Goal: Information Seeking & Learning: Learn about a topic

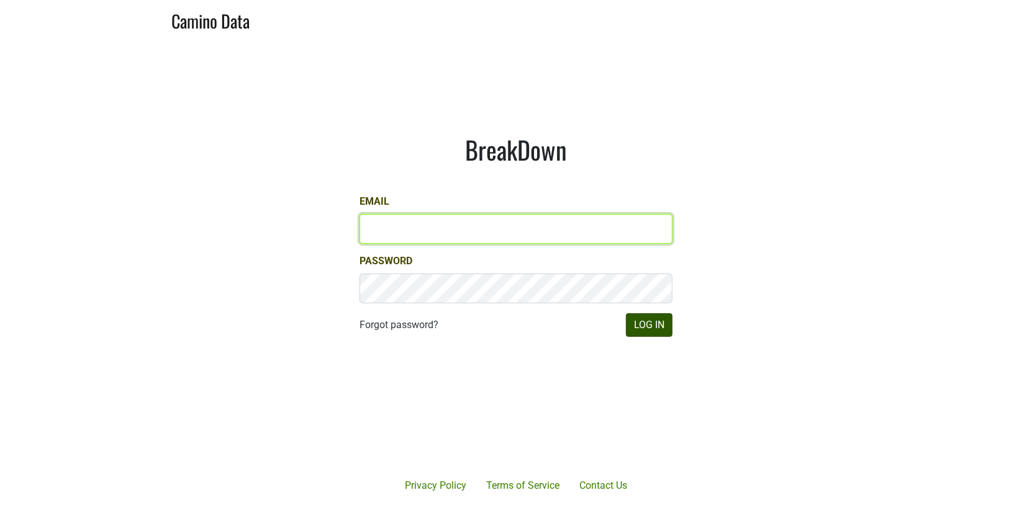
type input "matt@dumol.com"
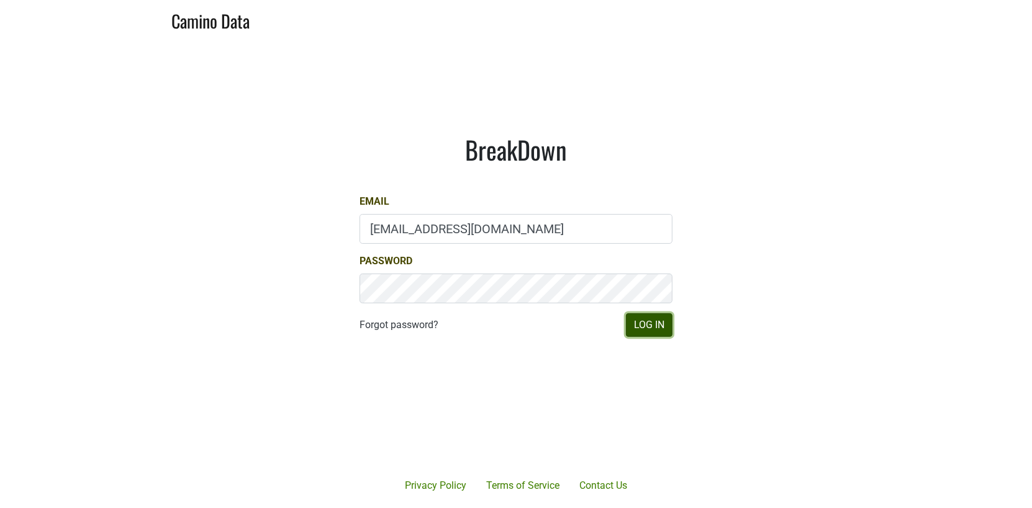
click at [649, 320] on button "Log In" at bounding box center [649, 326] width 47 height 24
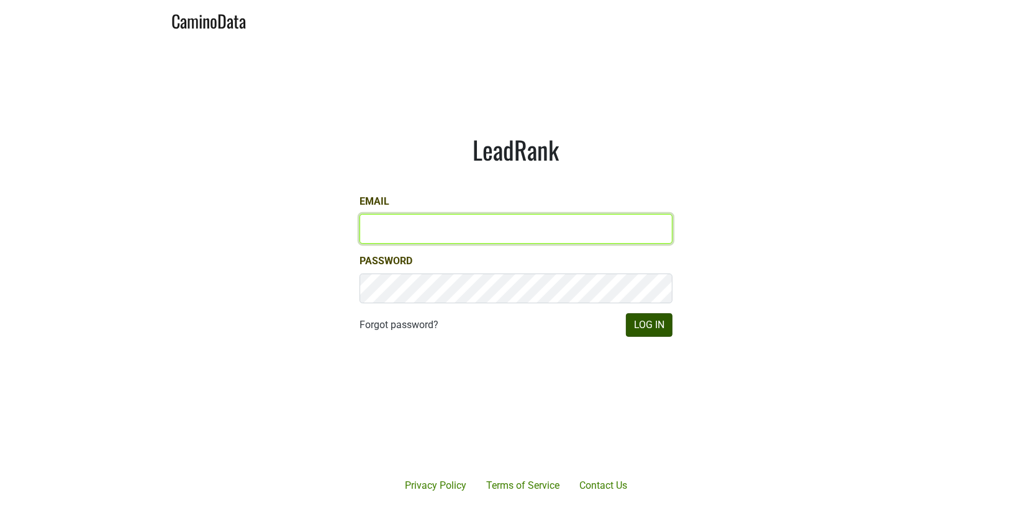
type input "[EMAIL_ADDRESS][DOMAIN_NAME]"
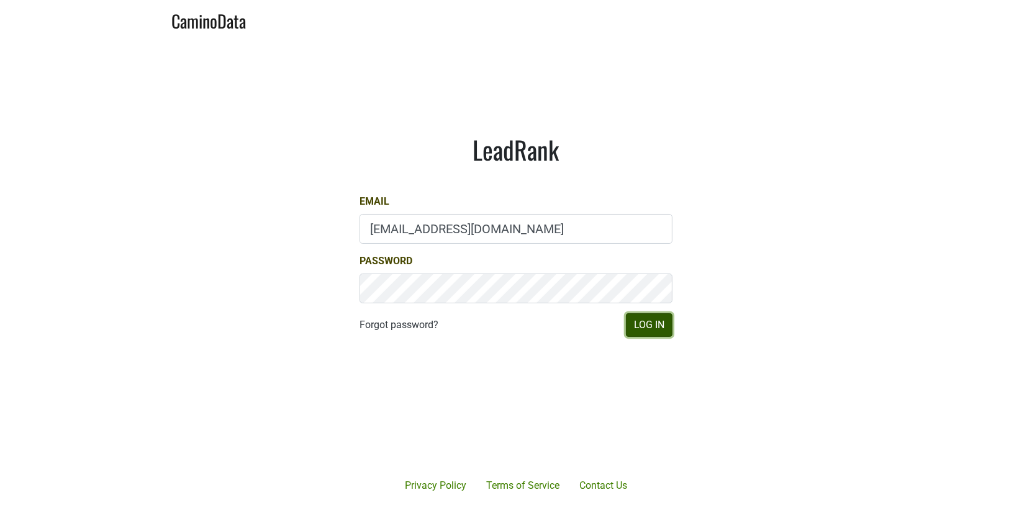
click at [654, 326] on button "Log In" at bounding box center [649, 326] width 47 height 24
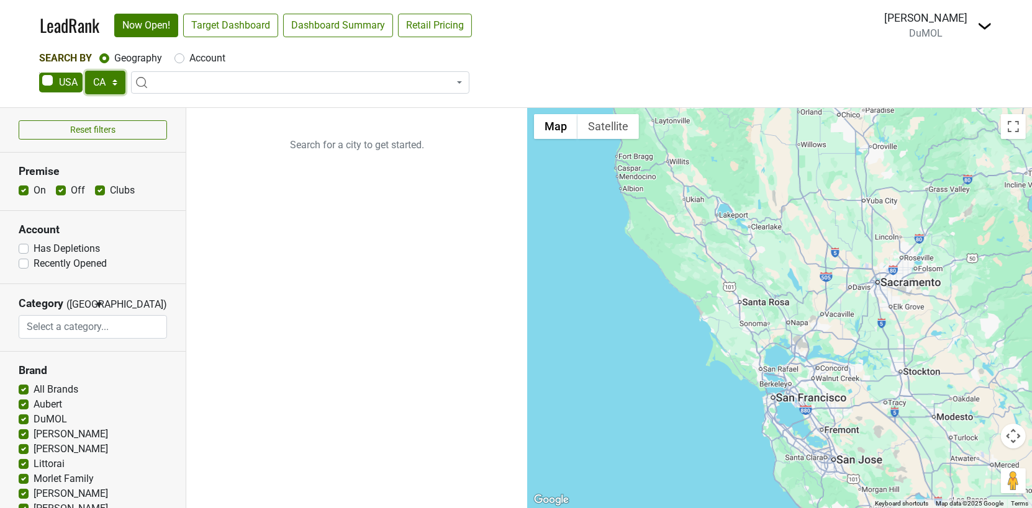
click at [117, 80] on select "AK AL AR AZ CA CO CT DC DE FL [GEOGRAPHIC_DATA] HI IA ID IL IN KS [GEOGRAPHIC_D…" at bounding box center [105, 83] width 40 height 24
select select "MA"
click at [85, 71] on select "AK AL AR AZ CA CO CT DC DE FL [GEOGRAPHIC_DATA] HI IA ID IL IN KS [GEOGRAPHIC_D…" at bounding box center [105, 83] width 40 height 24
click at [34, 190] on label "On" at bounding box center [40, 190] width 12 height 15
click at [24, 190] on input "On" at bounding box center [24, 189] width 10 height 12
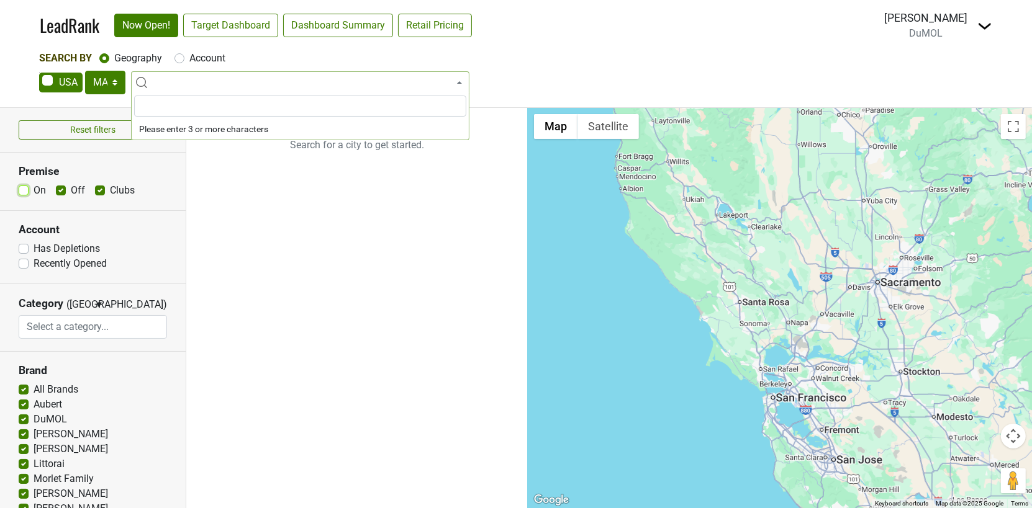
checkbox input "false"
click at [71, 192] on label "Off" at bounding box center [78, 190] width 14 height 15
click at [56, 192] on input "Off" at bounding box center [61, 189] width 10 height 12
checkbox input "false"
click at [34, 267] on label "Recently Opened" at bounding box center [70, 263] width 73 height 15
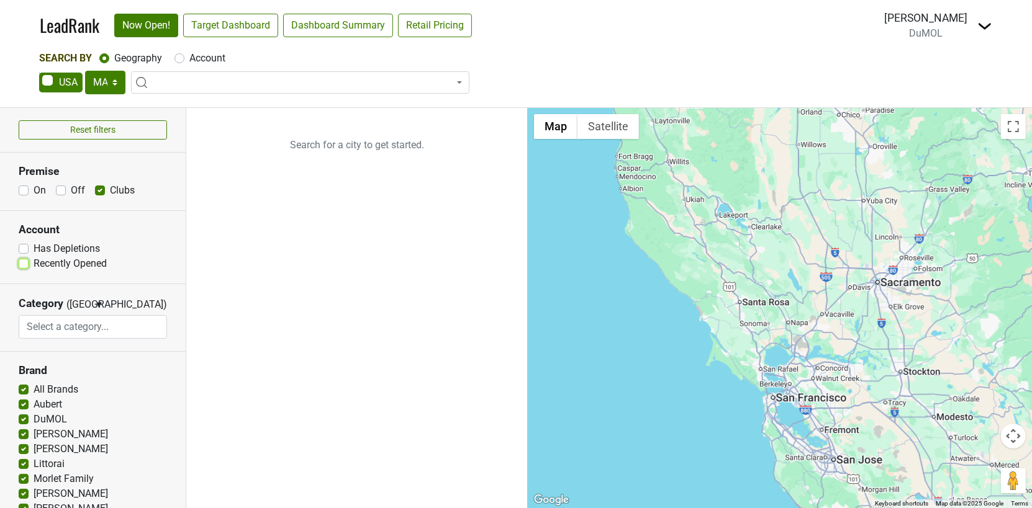
click at [25, 267] on input "Recently Opened" at bounding box center [24, 262] width 10 height 12
click at [34, 265] on label "Recently Opened" at bounding box center [70, 263] width 73 height 15
click at [25, 265] on input "Recently Opened" at bounding box center [24, 262] width 10 height 12
checkbox input "false"
click at [165, 81] on span at bounding box center [300, 82] width 338 height 22
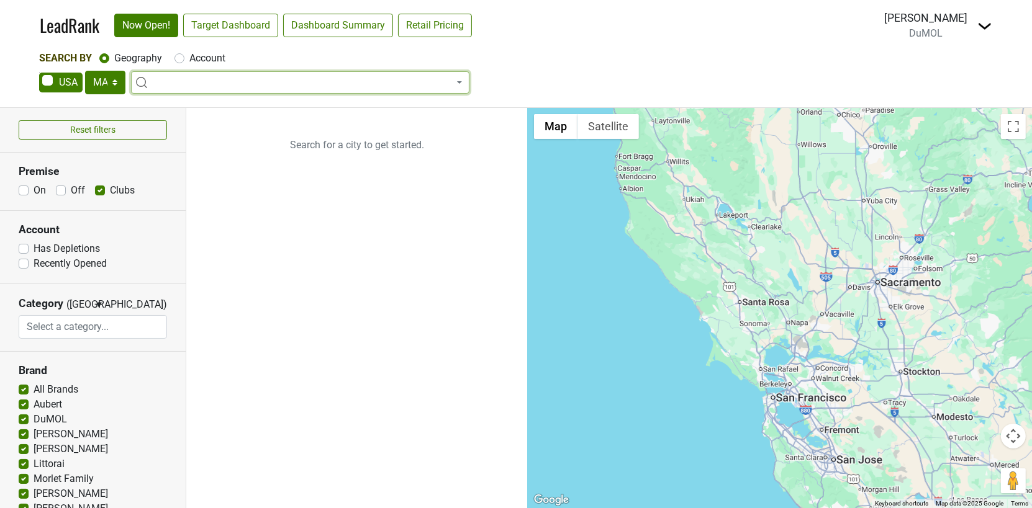
click at [174, 80] on span at bounding box center [300, 82] width 338 height 22
click at [379, 83] on span at bounding box center [300, 82] width 338 height 22
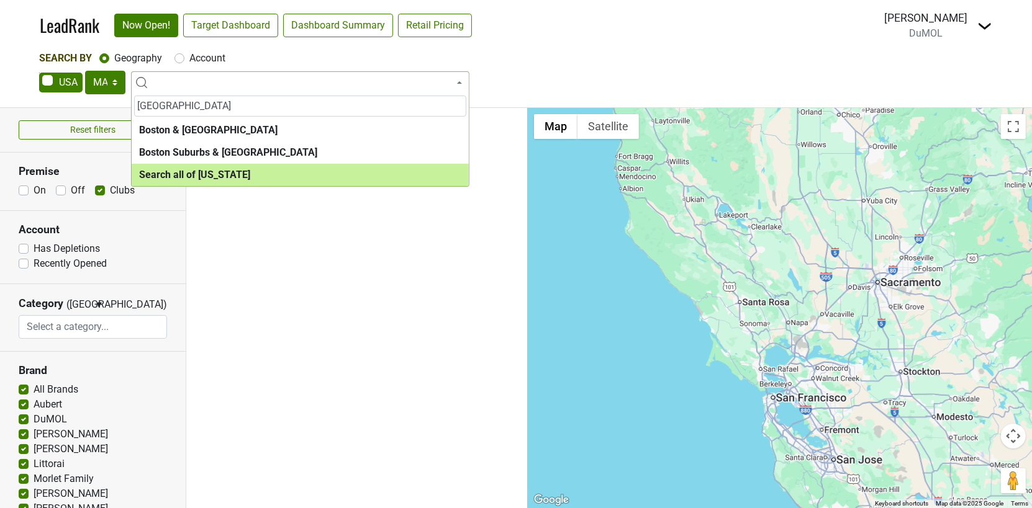
type input "[GEOGRAPHIC_DATA]"
select select "ALL_MA"
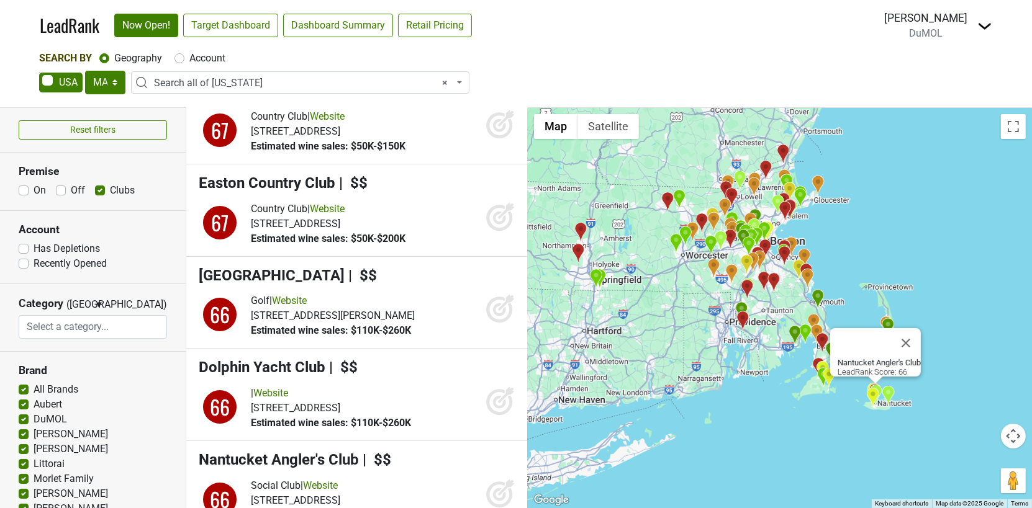
scroll to position [9629, 0]
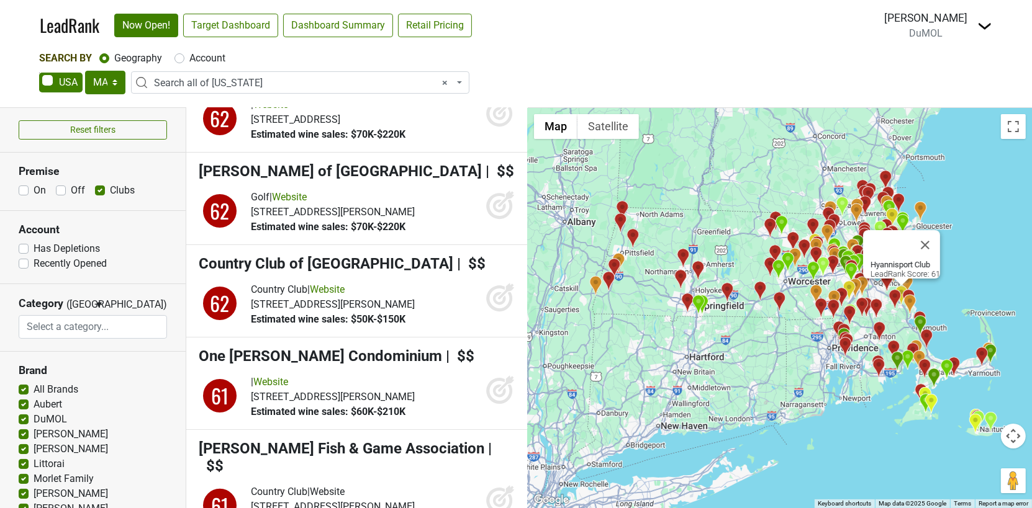
scroll to position [14368, 0]
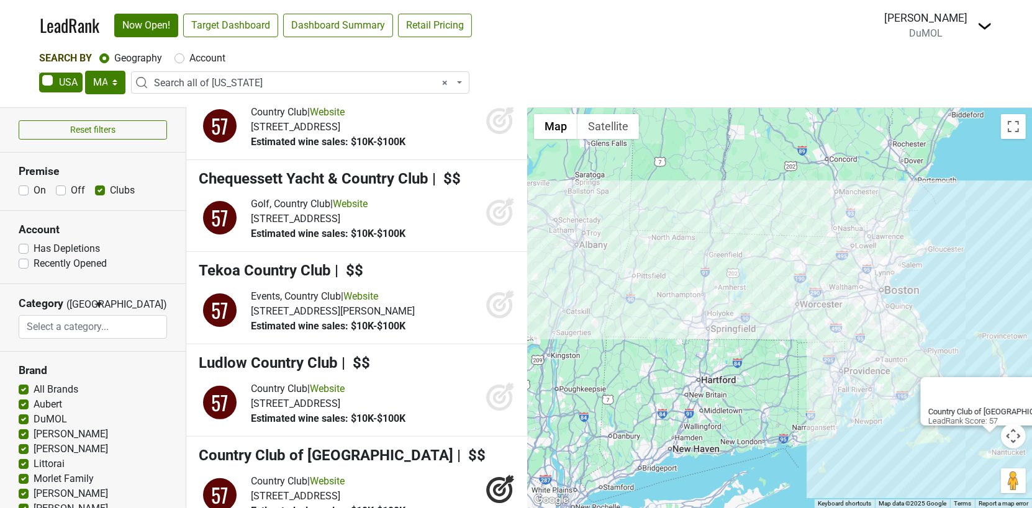
scroll to position [19117, 0]
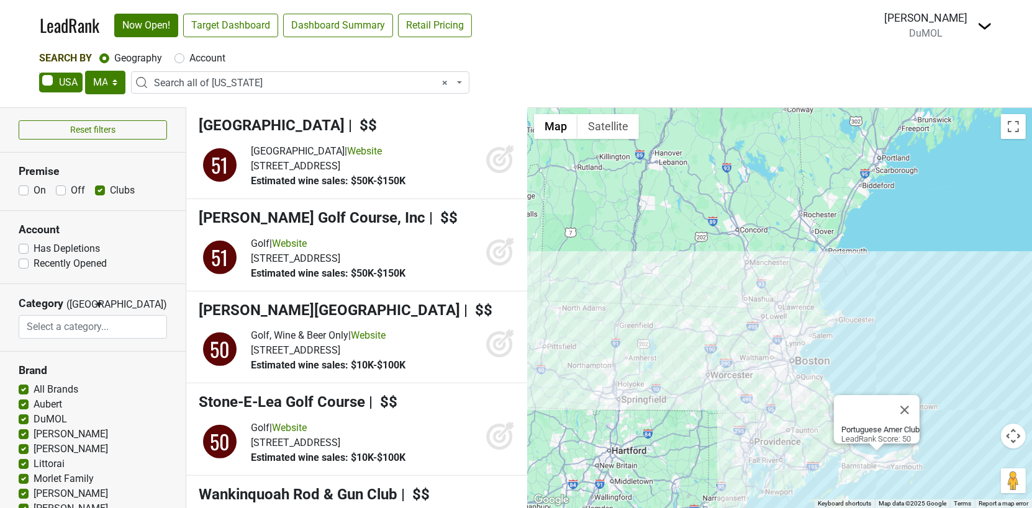
scroll to position [23708, 0]
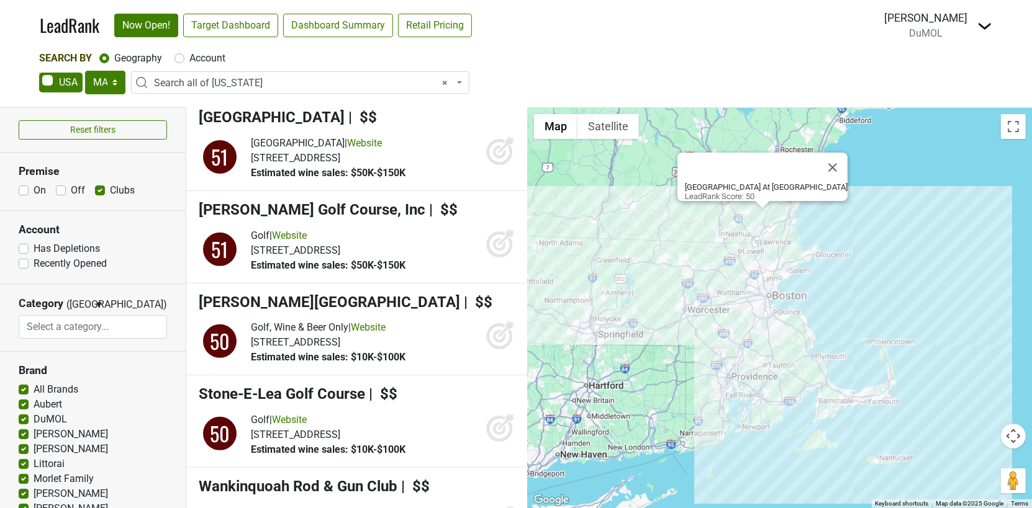
click at [81, 321] on input "search" at bounding box center [93, 327] width 148 height 24
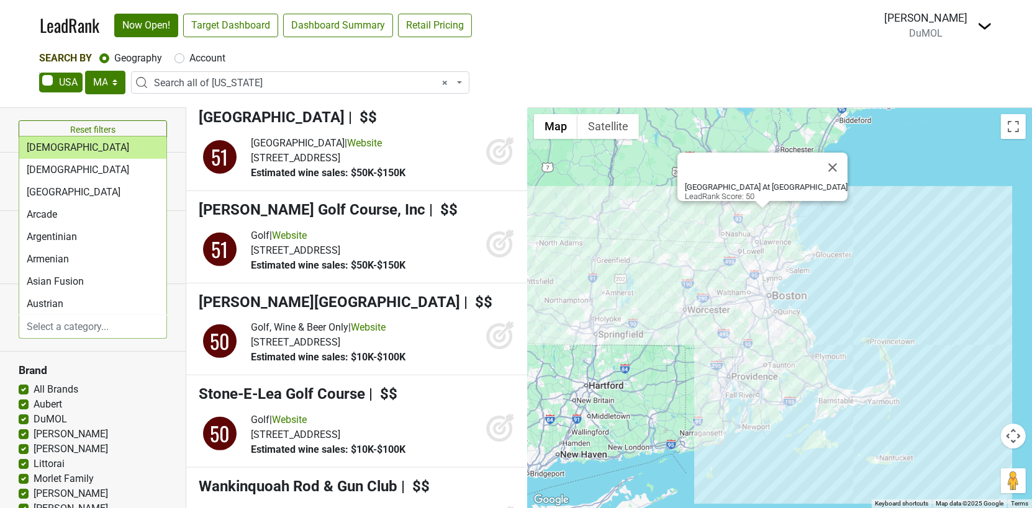
click at [81, 328] on input "search" at bounding box center [93, 327] width 148 height 24
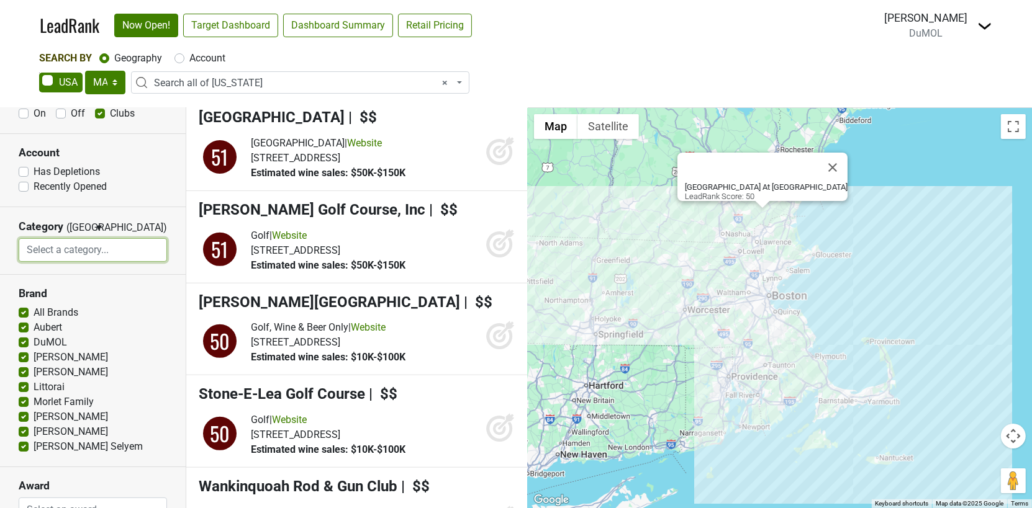
scroll to position [0, 0]
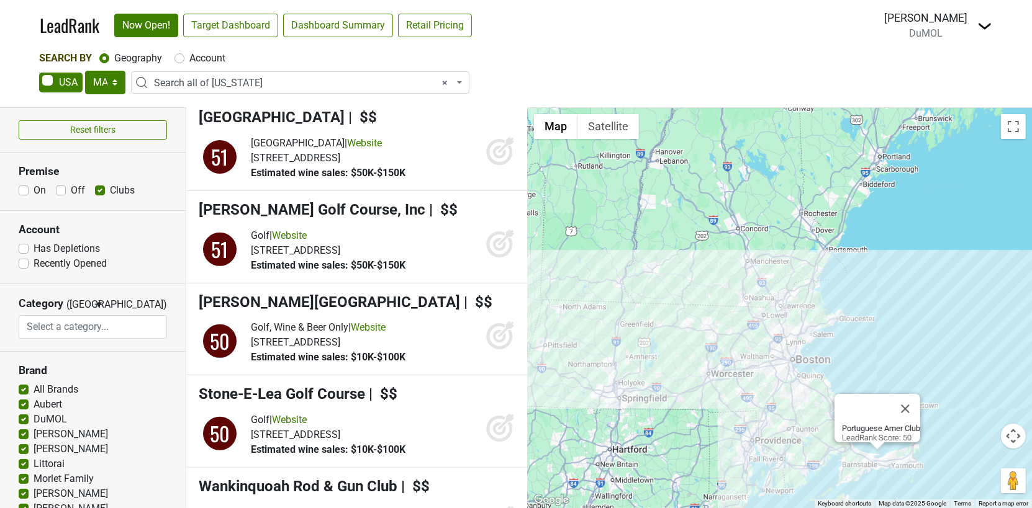
drag, startPoint x: 448, startPoint y: 496, endPoint x: 375, endPoint y: 369, distance: 146.0
click at [375, 369] on ul "The Club at [GEOGRAPHIC_DATA] | $$$ 99 Hotel, Country Club, Golf | Website 98 98" at bounding box center [356, 308] width 341 height 400
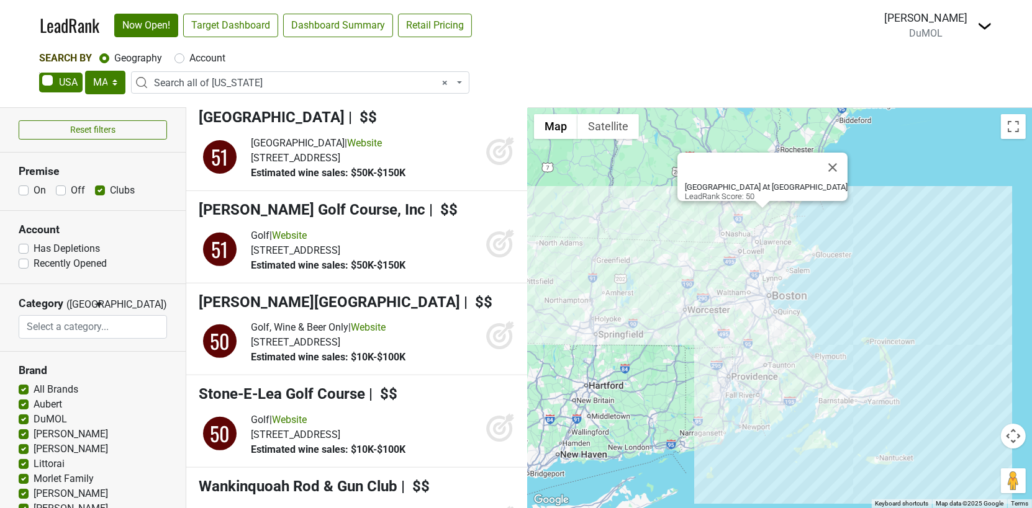
drag, startPoint x: 404, startPoint y: 489, endPoint x: 271, endPoint y: 277, distance: 250.5
click at [271, 277] on ul "The Club at [GEOGRAPHIC_DATA] | $$$ 99 Hotel, Country Club, Golf | Website 98 98" at bounding box center [356, 308] width 341 height 400
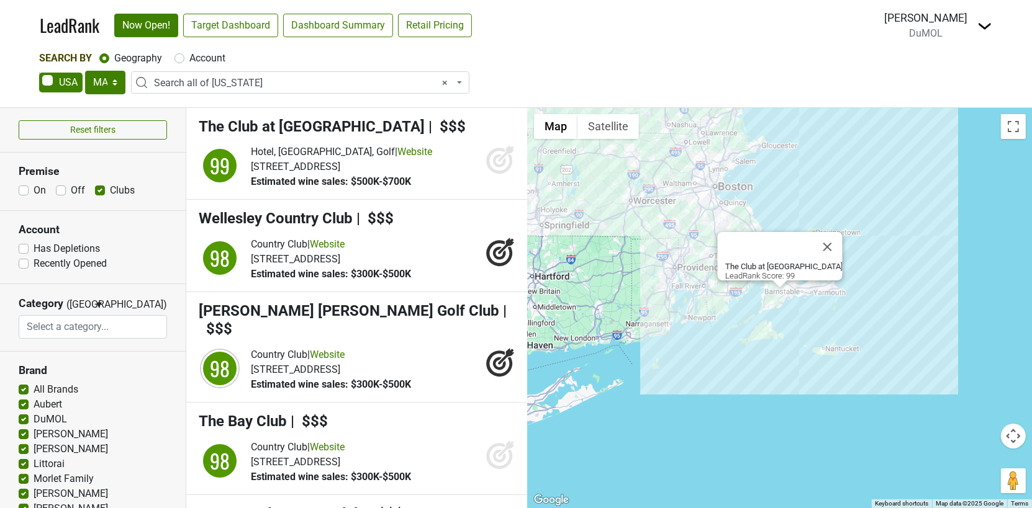
drag, startPoint x: 194, startPoint y: 120, endPoint x: 415, endPoint y: 196, distance: 233.7
click at [415, 196] on li "The Club at [GEOGRAPHIC_DATA] | $$$ 99 Hotel, Country Club, Golf | Website" at bounding box center [356, 154] width 341 height 93
click at [422, 201] on li "The Club at [GEOGRAPHIC_DATA] | $$$ 99 Hotel, Country Club, Golf | Website" at bounding box center [356, 154] width 341 height 93
click at [431, 189] on div "Estimated wine sales: $500K-$700K" at bounding box center [341, 181] width 181 height 15
click at [432, 162] on div "[STREET_ADDRESS]" at bounding box center [341, 167] width 181 height 15
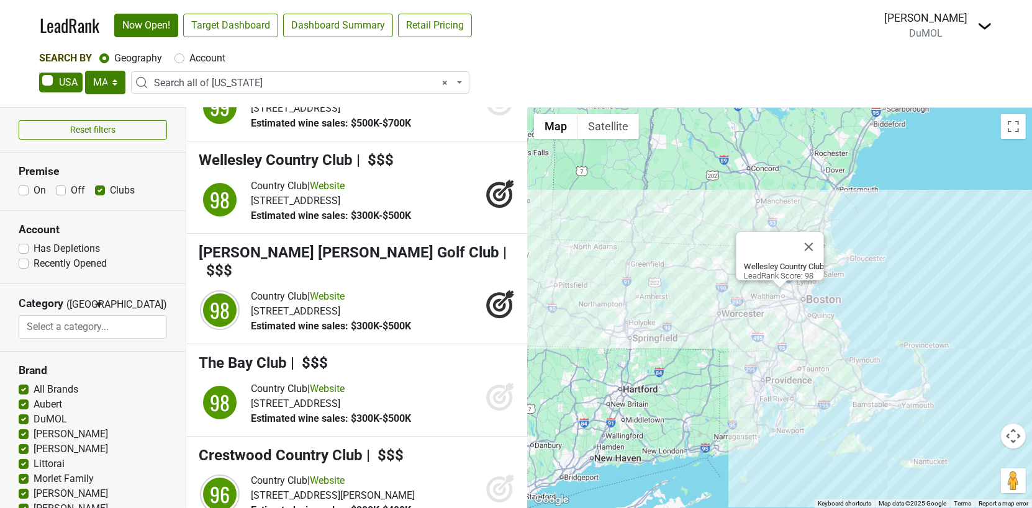
click at [443, 191] on li "Wellesley Country Club | $$$ 98 Country Club | Website" at bounding box center [356, 188] width 341 height 93
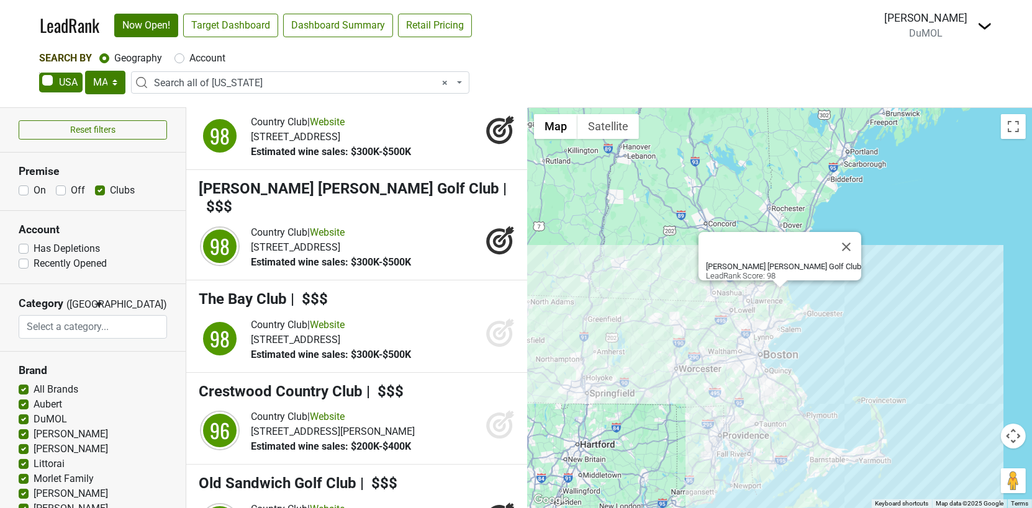
click at [442, 198] on h4 "[PERSON_NAME] [PERSON_NAME] Golf Club | $$$" at bounding box center [357, 198] width 317 height 36
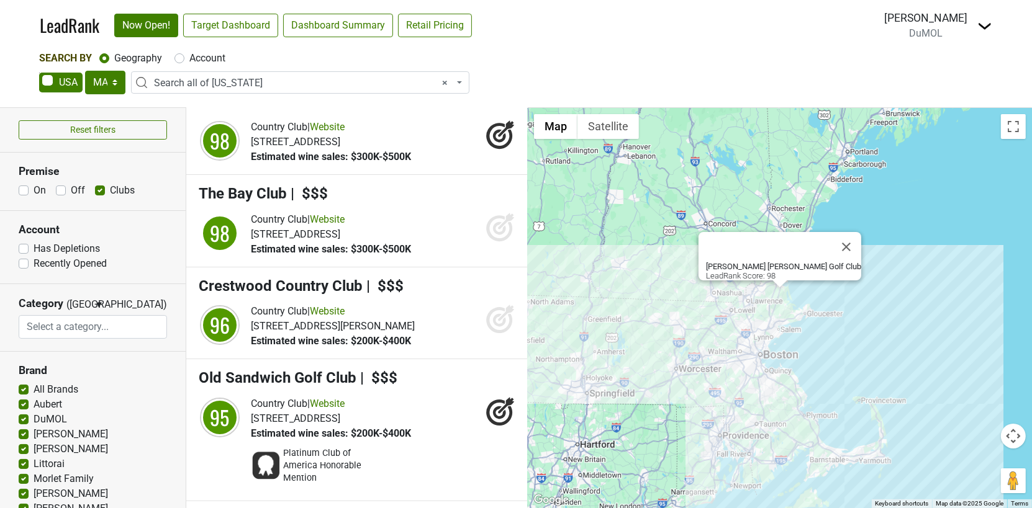
scroll to position [234, 0]
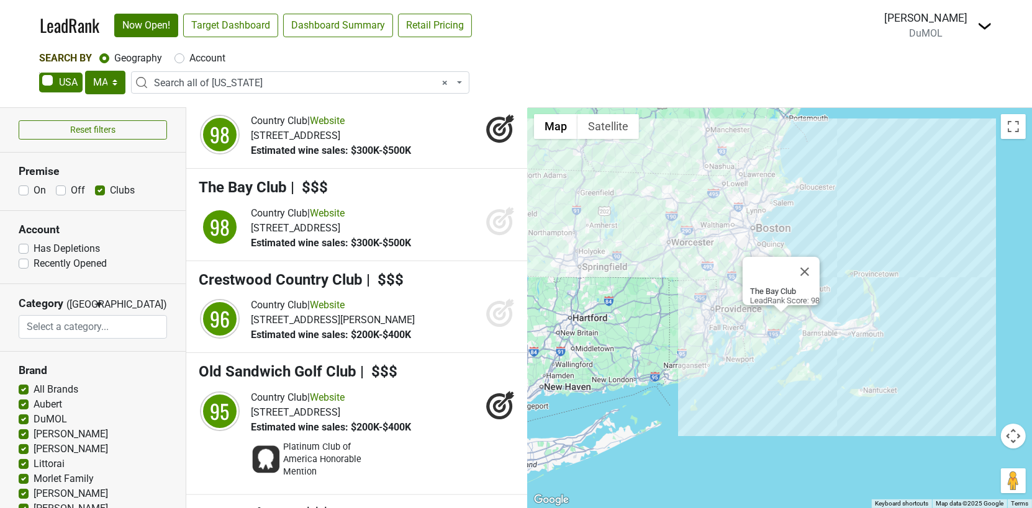
click at [442, 198] on li "The Bay Club | $$$ 98 Country Club | Website [STREET_ADDRESS]" at bounding box center [356, 215] width 341 height 93
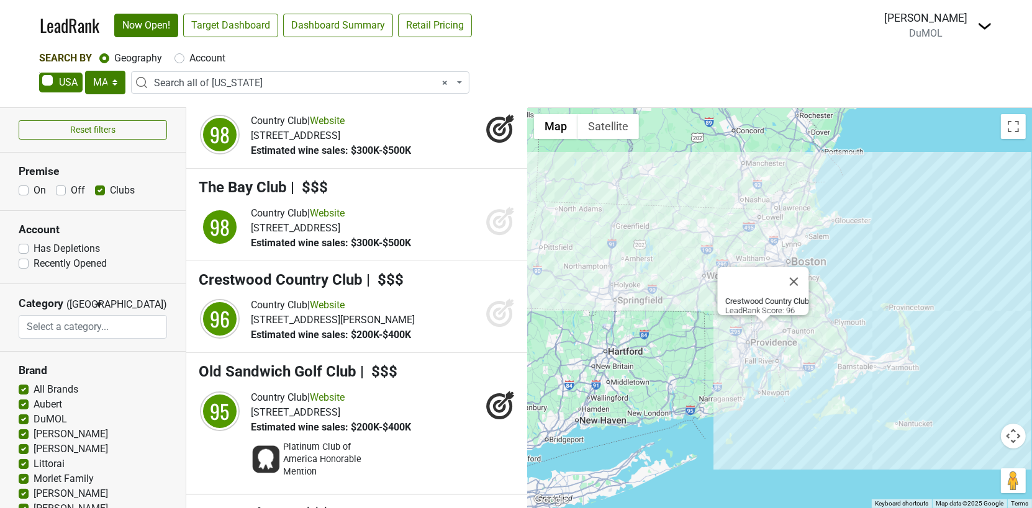
click at [444, 314] on div "Country Club | Website [STREET_ADDRESS][PERSON_NAME] Estimated wine sales: $200…" at bounding box center [383, 320] width 264 height 45
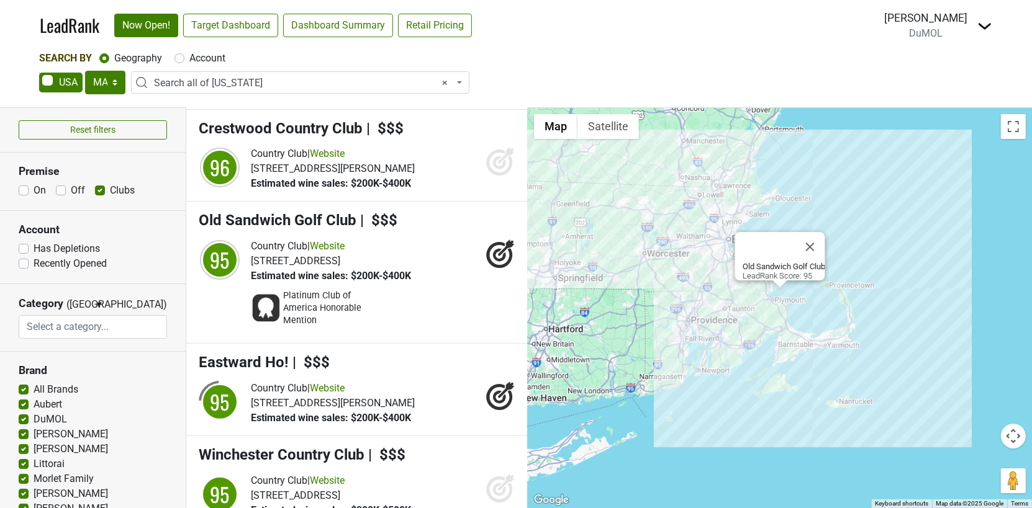
click at [450, 284] on div "Platinum Club of America Honorable Mention" at bounding box center [383, 309] width 264 height 50
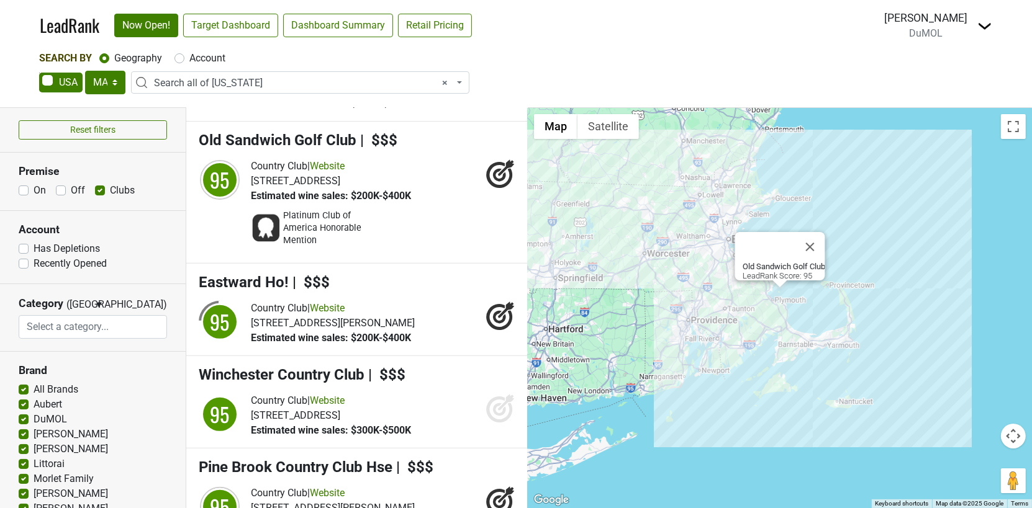
scroll to position [554, 0]
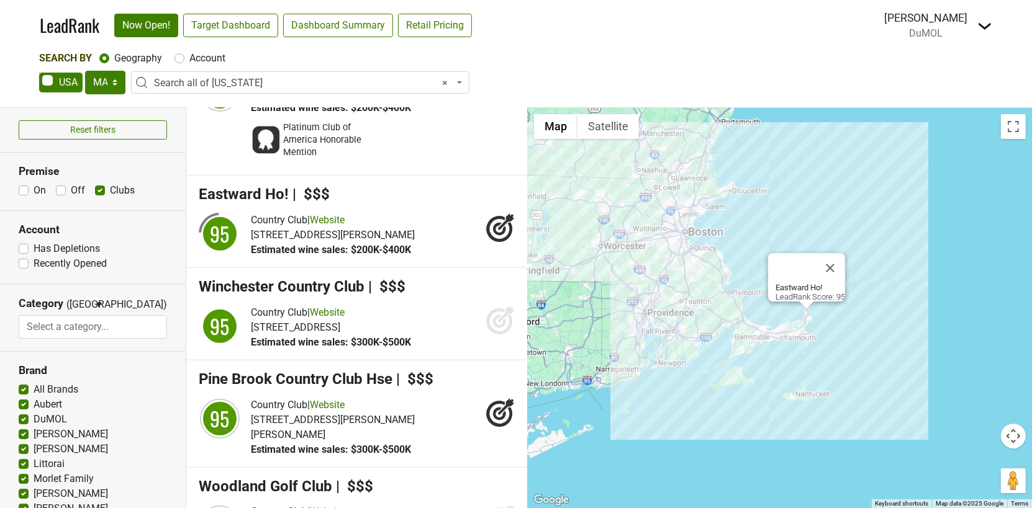
click at [450, 236] on div "Country Club | Website [STREET_ADDRESS][PERSON_NAME] Estimated wine sales: $200…" at bounding box center [383, 235] width 264 height 45
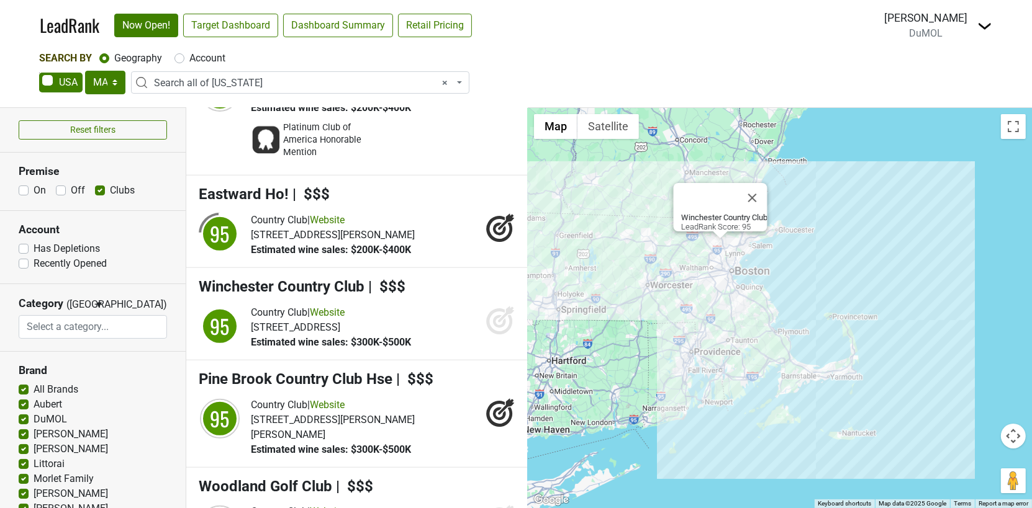
click at [438, 310] on div "Country Club | Website [STREET_ADDRESS] Estimated wine sales: $300K-$500K" at bounding box center [383, 327] width 264 height 45
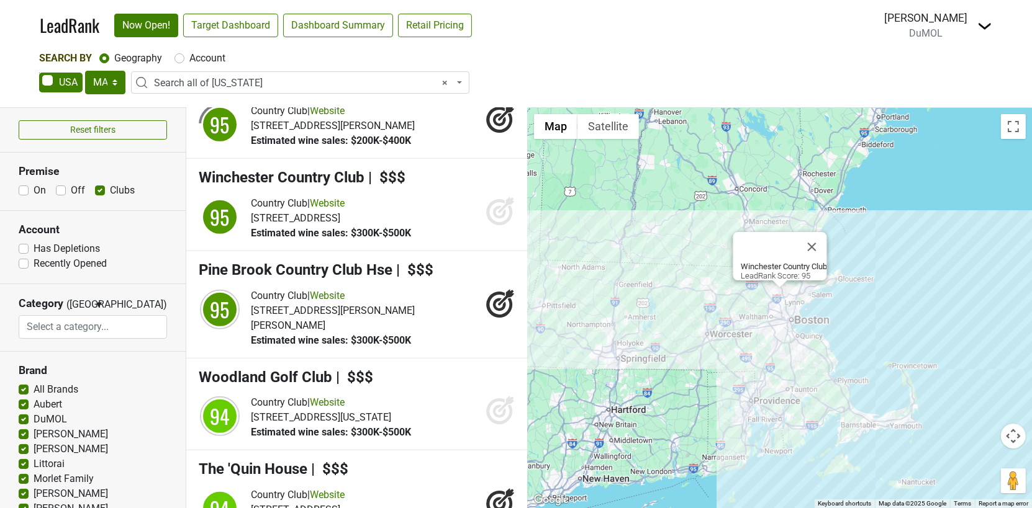
scroll to position [686, 0]
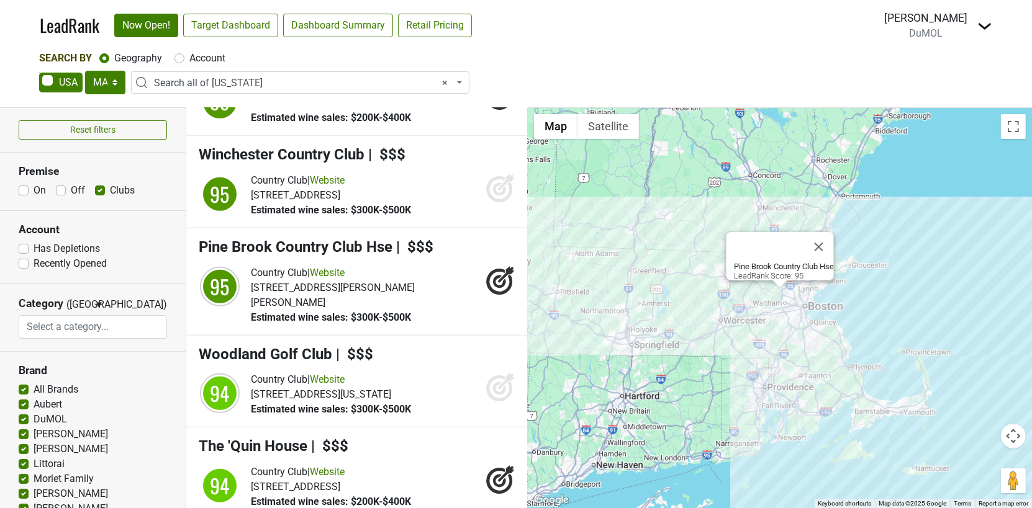
click at [438, 297] on div "Country Club | Website [STREET_ADDRESS][PERSON_NAME][PERSON_NAME] Estimated win…" at bounding box center [383, 296] width 264 height 60
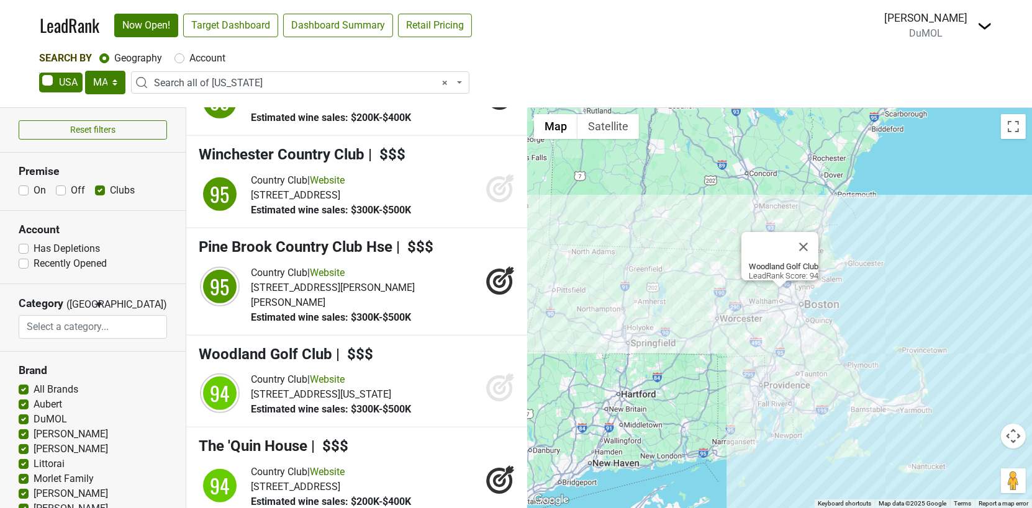
click at [430, 349] on li "Woodland Golf Club | $$$ 94 Country Club | Website" at bounding box center [356, 382] width 341 height 93
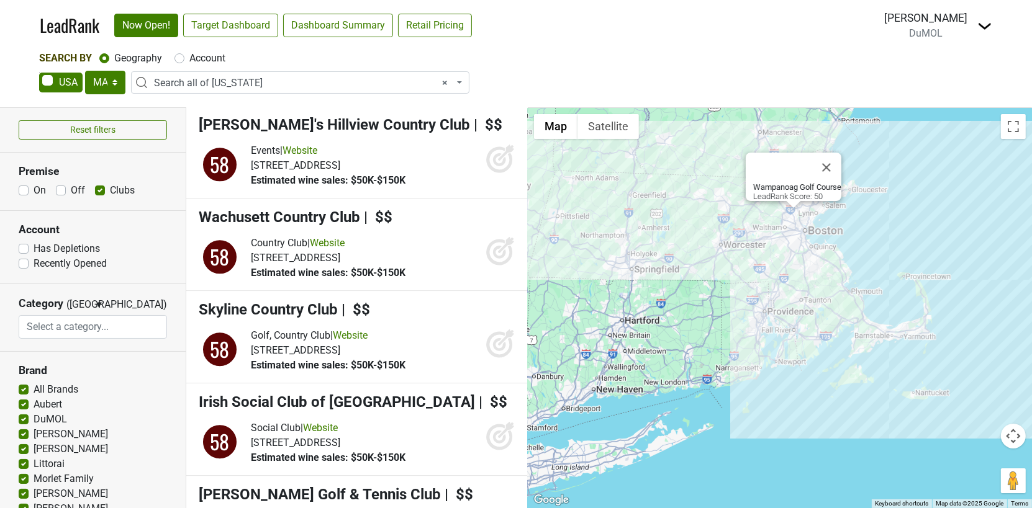
scroll to position [17072, 0]
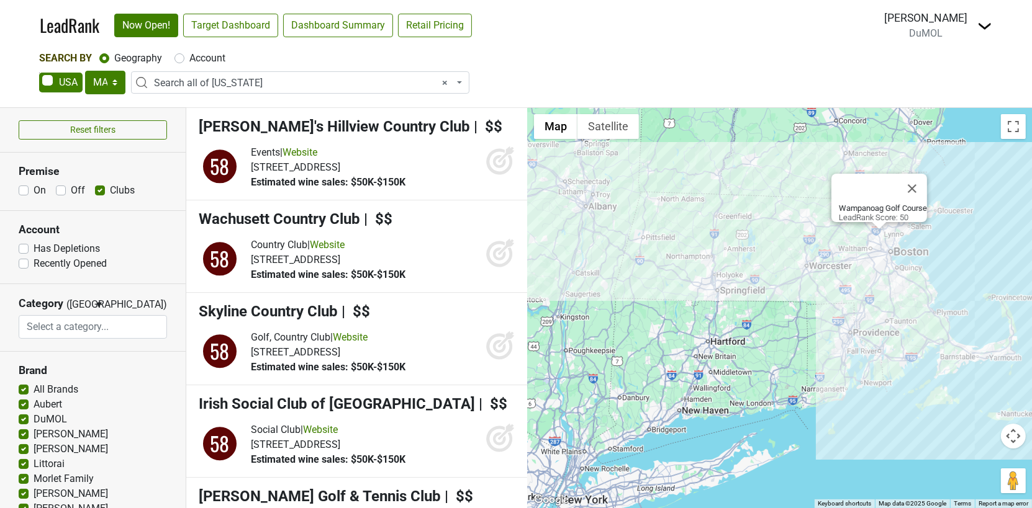
drag, startPoint x: 743, startPoint y: 274, endPoint x: 800, endPoint y: 274, distance: 57.1
click at [800, 274] on div "Wampanoag Golf Course LeadRank Score: 50" at bounding box center [780, 308] width 504 height 400
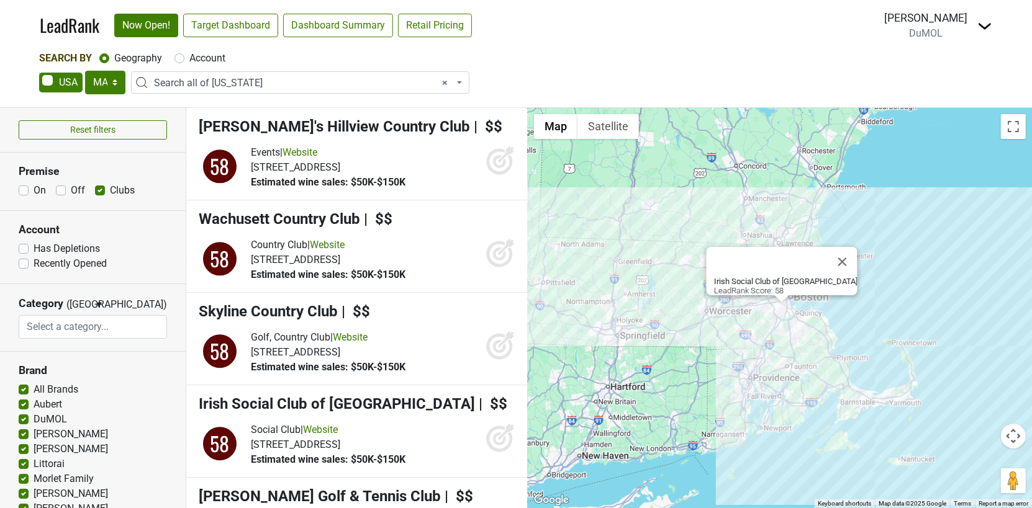
click at [204, 80] on span "× Search all of [US_STATE]" at bounding box center [304, 83] width 300 height 15
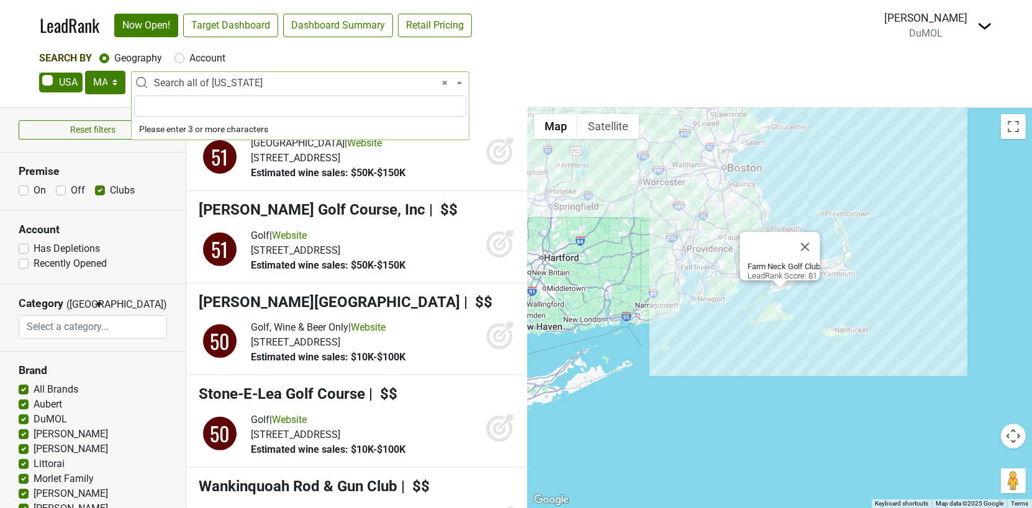
scroll to position [6, 0]
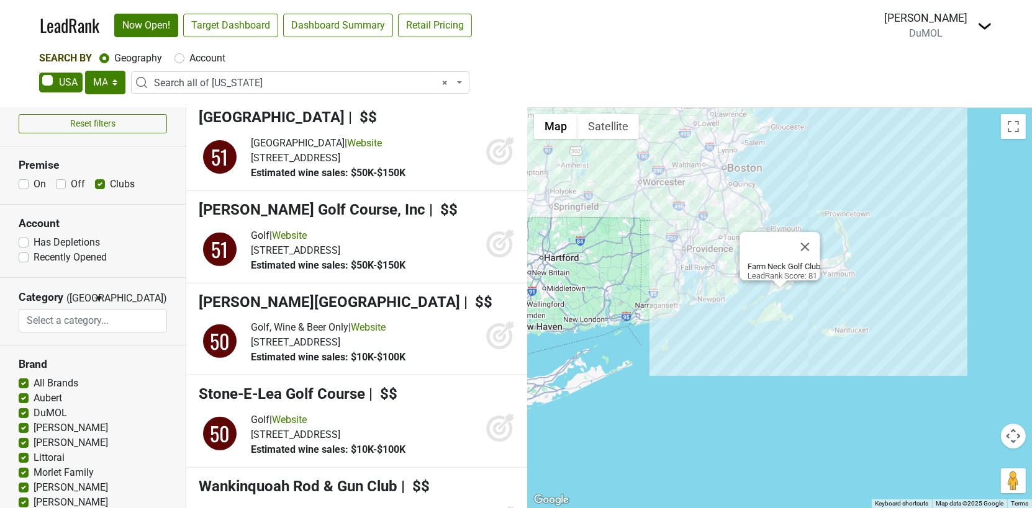
click at [34, 256] on label "Recently Opened" at bounding box center [70, 257] width 73 height 15
click at [25, 256] on input "Recently Opened" at bounding box center [24, 256] width 10 height 12
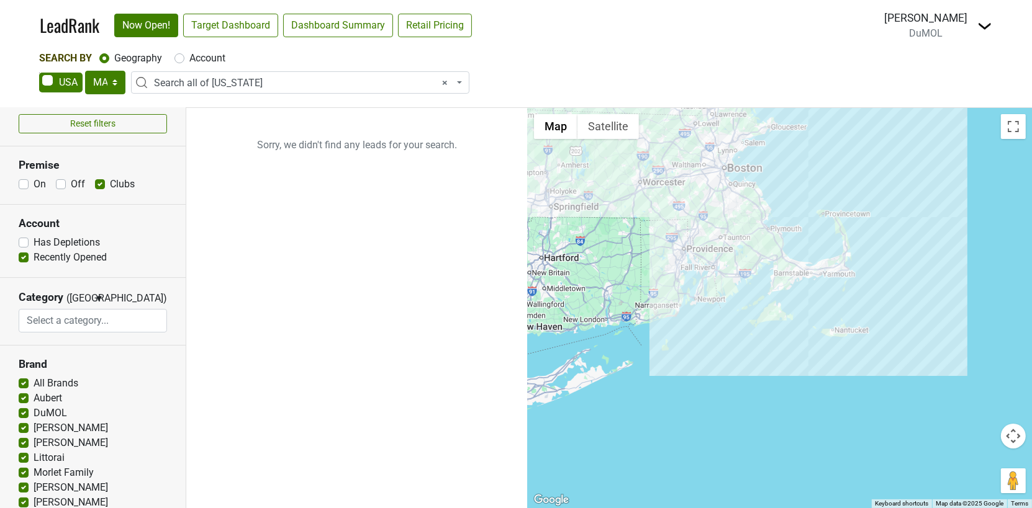
click at [34, 256] on label "Recently Opened" at bounding box center [70, 257] width 73 height 15
click at [25, 256] on input "Recently Opened" at bounding box center [24, 256] width 10 height 12
checkbox input "false"
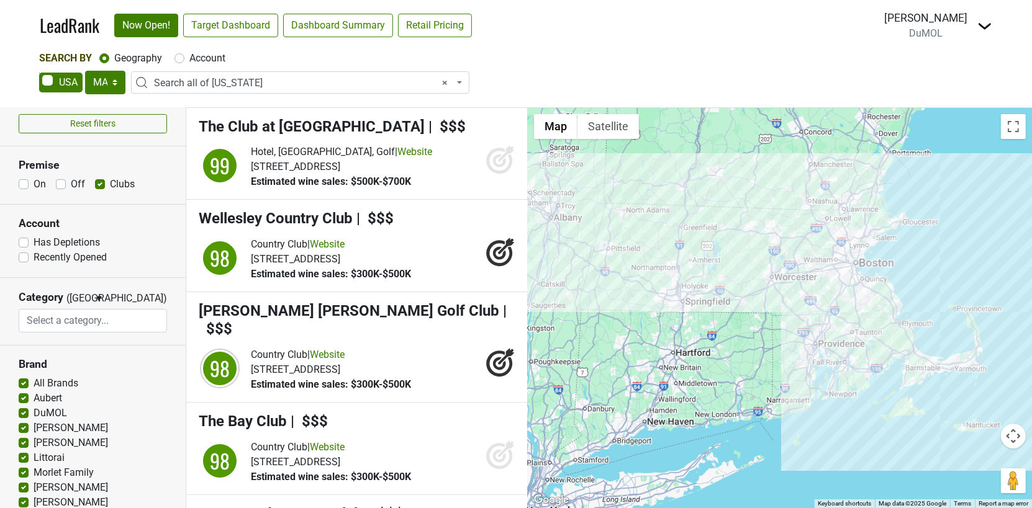
click at [34, 238] on label "Has Depletions" at bounding box center [67, 242] width 66 height 15
click at [22, 238] on input "Has Depletions" at bounding box center [24, 241] width 10 height 12
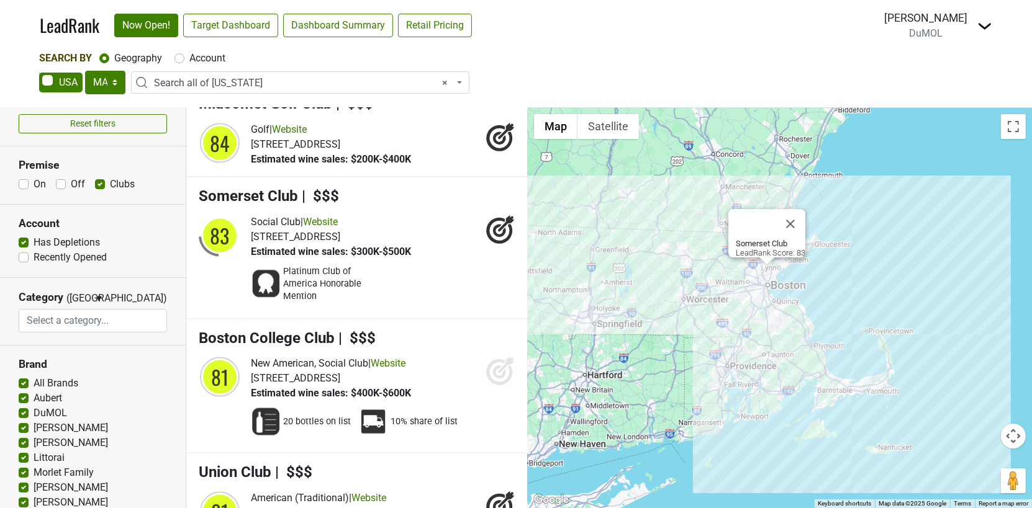
scroll to position [1992, 0]
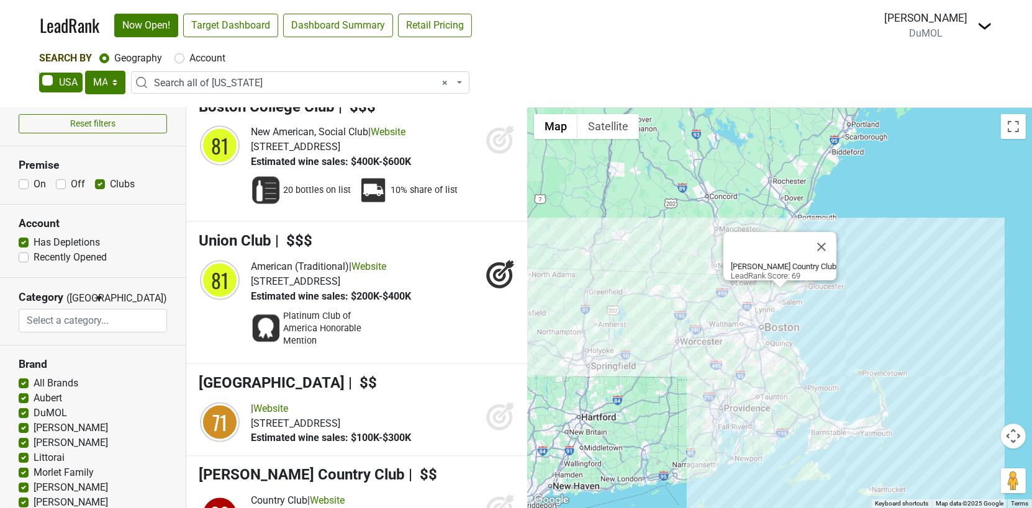
click at [448, 467] on h4 "[PERSON_NAME] Country Club | $$" at bounding box center [357, 476] width 317 height 18
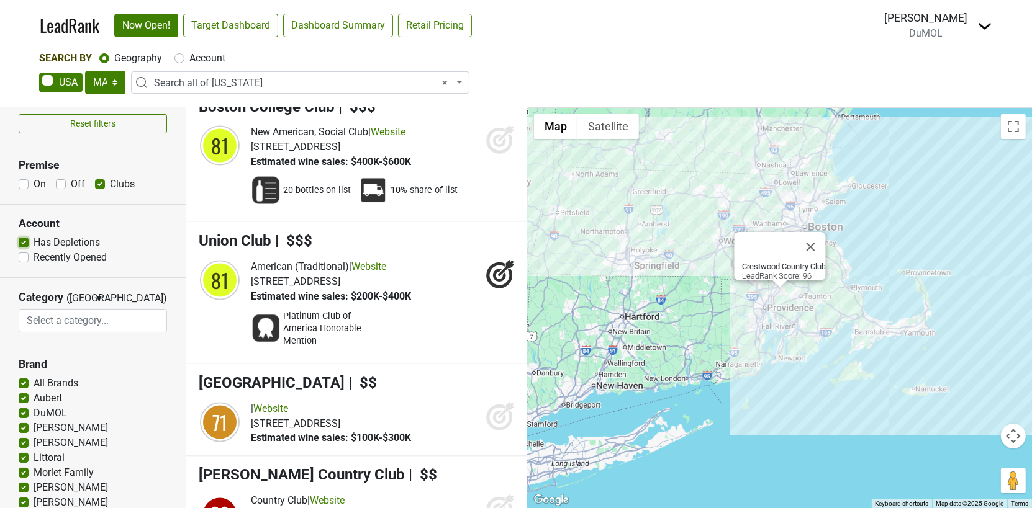
click at [25, 235] on input "Has Depletions" at bounding box center [24, 241] width 10 height 12
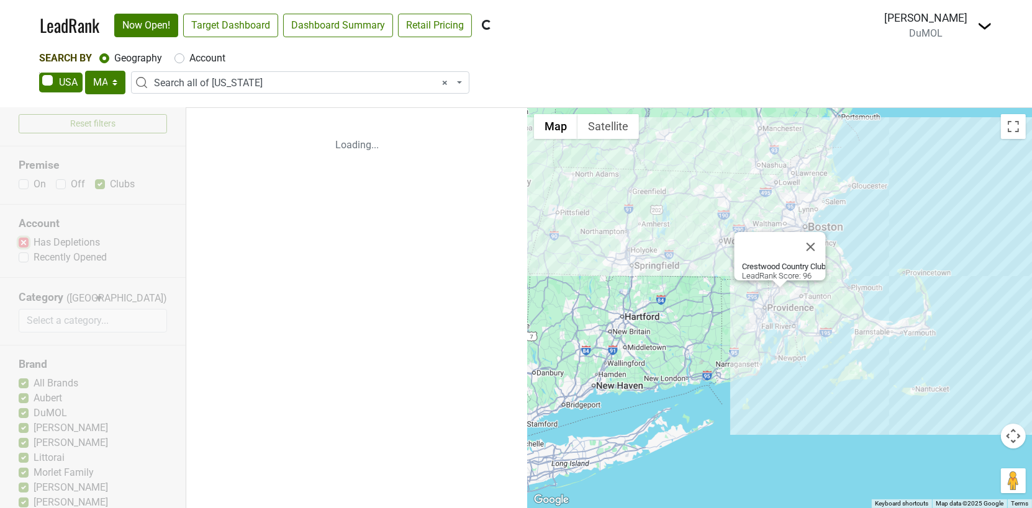
scroll to position [0, 0]
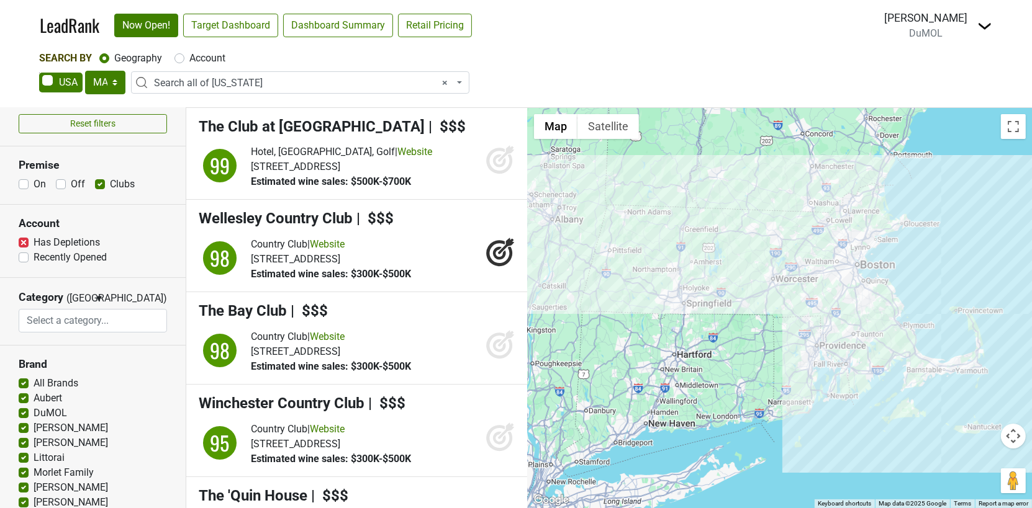
click at [34, 241] on label "Has Depletions" at bounding box center [67, 242] width 66 height 15
click at [23, 241] on input "Has Depletions" at bounding box center [24, 241] width 10 height 12
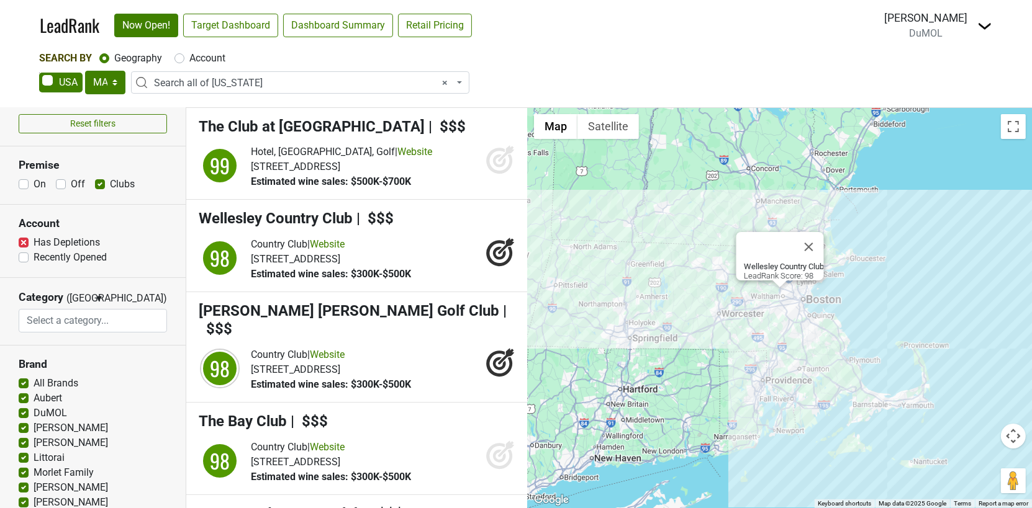
click at [34, 241] on label "Has Depletions" at bounding box center [67, 242] width 66 height 15
click at [25, 241] on input "Has Depletions" at bounding box center [24, 241] width 10 height 12
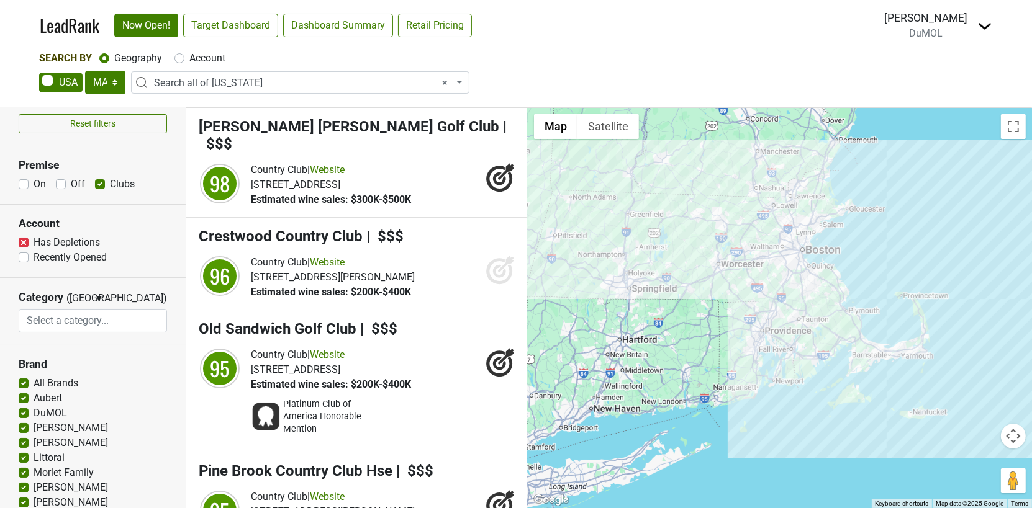
click at [34, 241] on label "Has Depletions" at bounding box center [67, 242] width 66 height 15
click at [25, 241] on input "Has Depletions" at bounding box center [24, 241] width 10 height 12
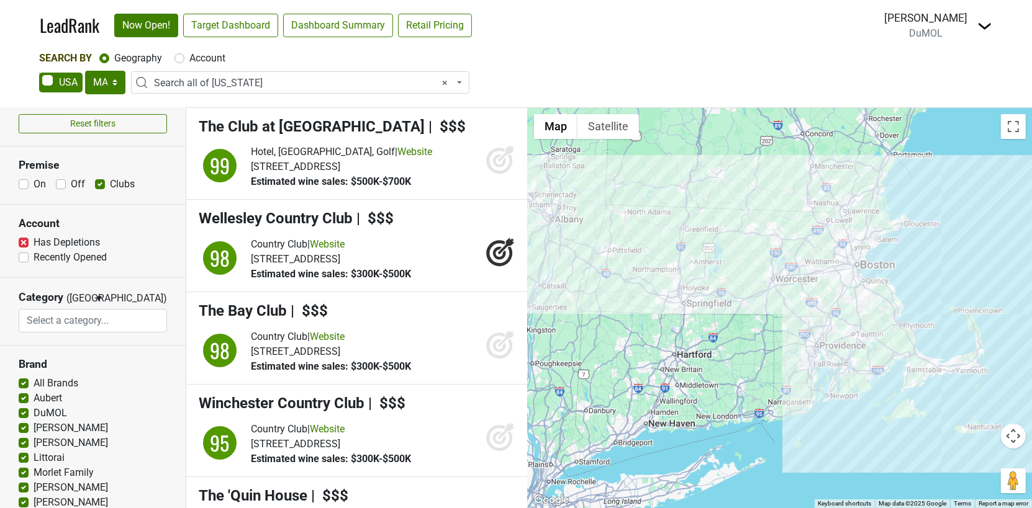
click at [34, 242] on label "Has Depletions" at bounding box center [67, 242] width 66 height 15
click at [25, 242] on input "Has Depletions" at bounding box center [24, 241] width 10 height 12
checkbox input "false"
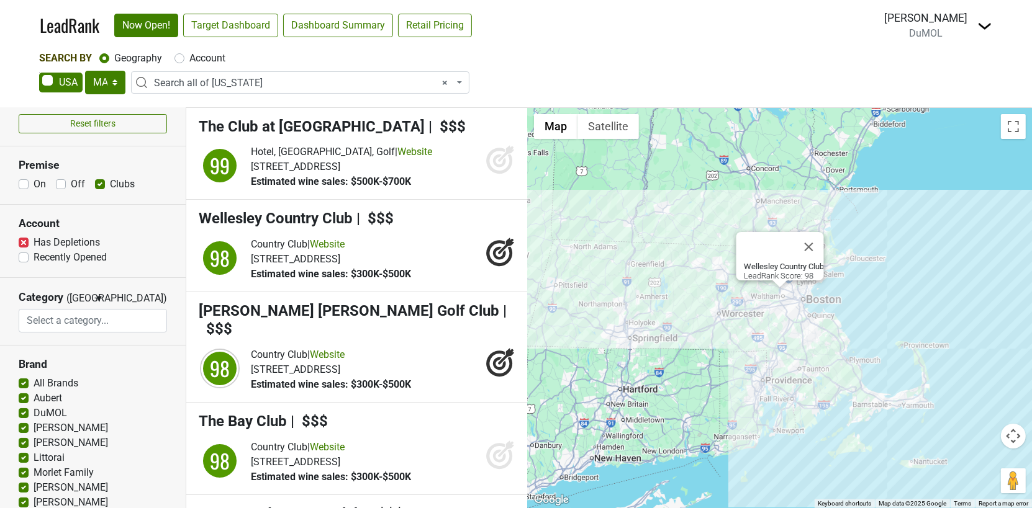
click at [112, 318] on input "search" at bounding box center [93, 321] width 148 height 24
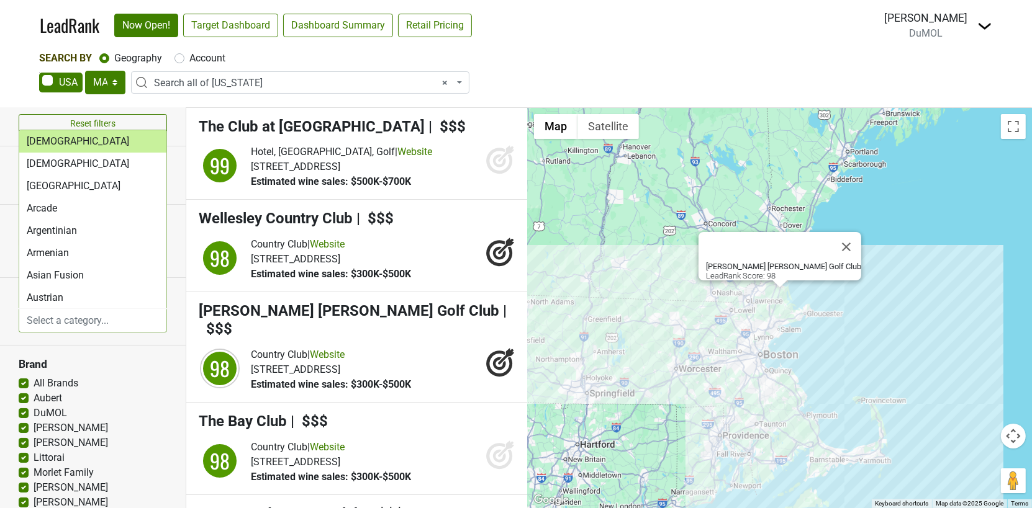
click at [182, 308] on section "Category (OR) ▼ OR AND [GEOGRAPHIC_DATA] Argentinian Armenian Asian Fusion Aust…" at bounding box center [93, 312] width 186 height 68
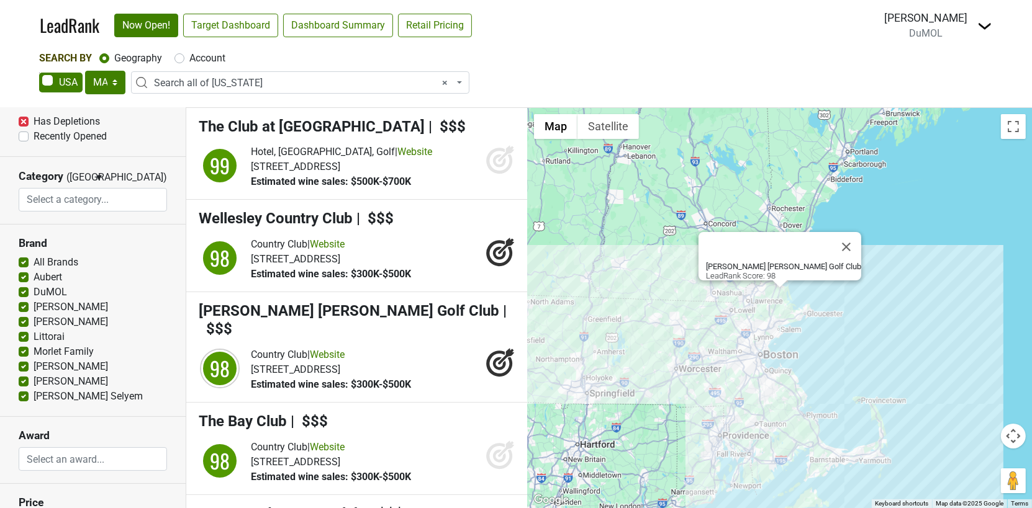
scroll to position [243, 0]
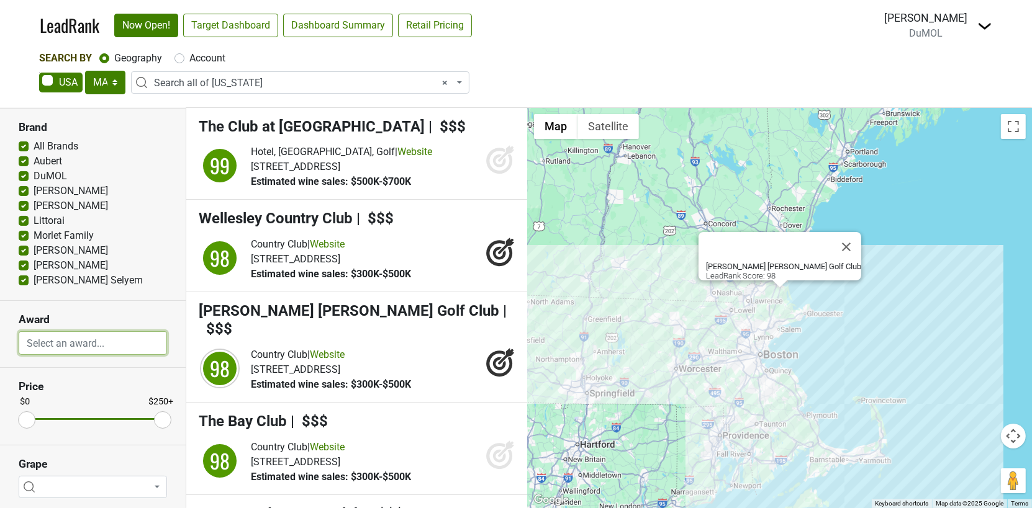
click at [118, 345] on input "search" at bounding box center [93, 344] width 148 height 24
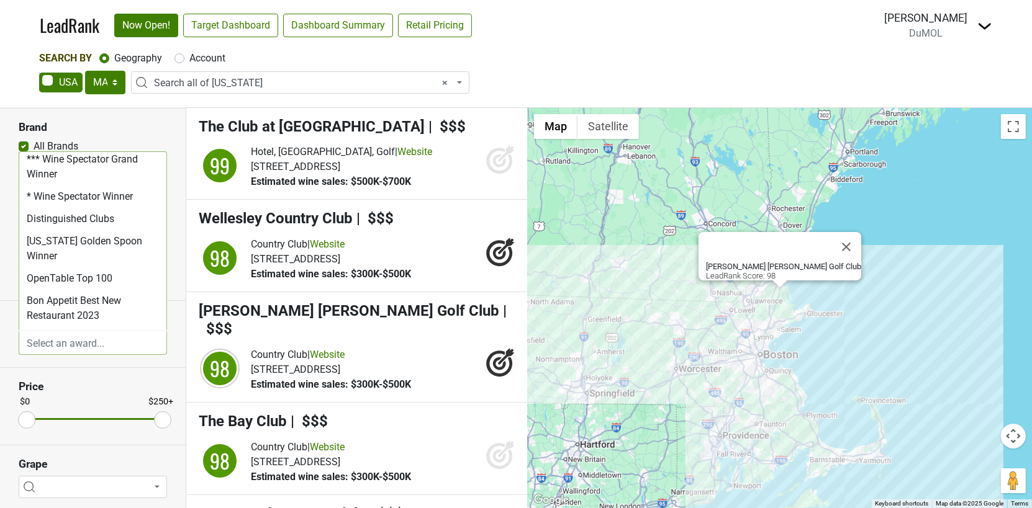
scroll to position [373, 0]
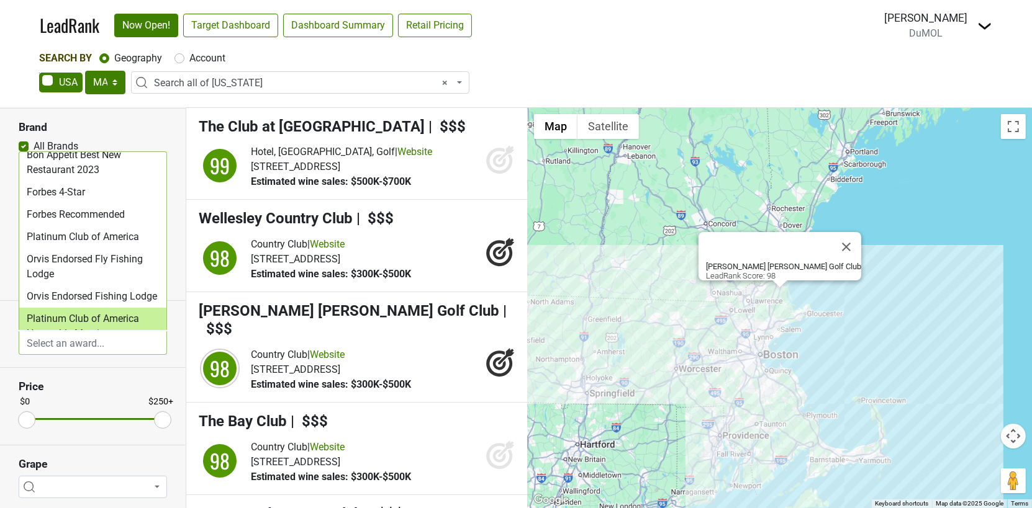
select select "Platinum Club of America Honorable Mention"
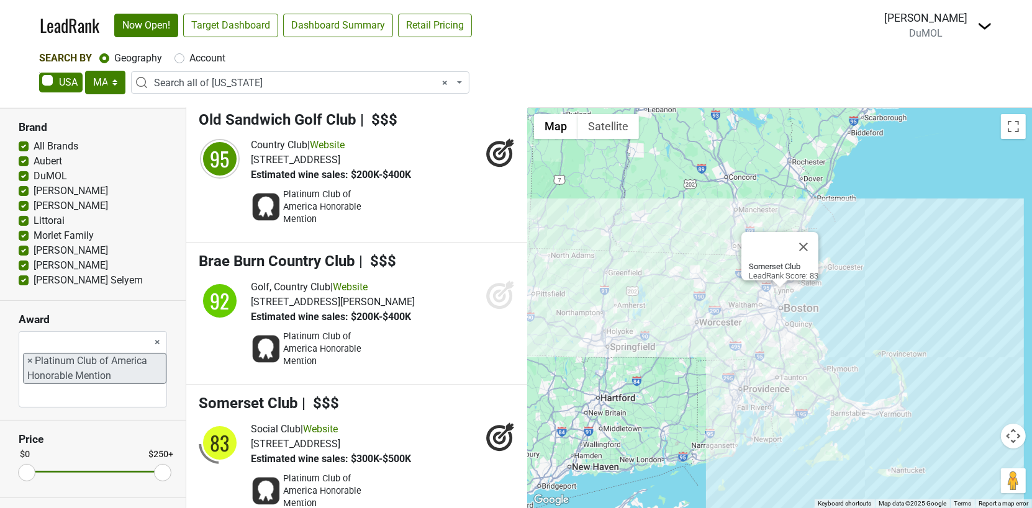
scroll to position [0, 0]
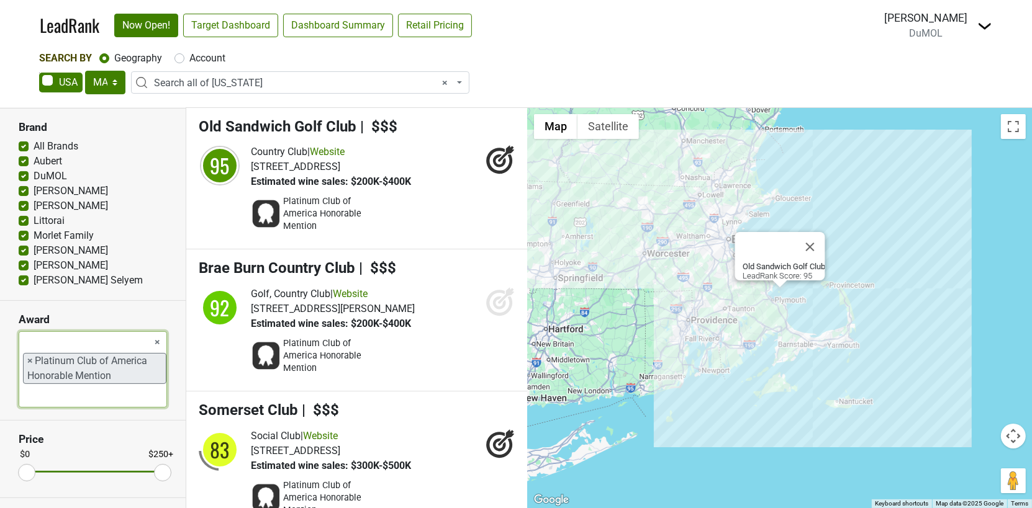
click at [25, 355] on li "× Platinum Club of America Honorable Mention" at bounding box center [94, 368] width 143 height 31
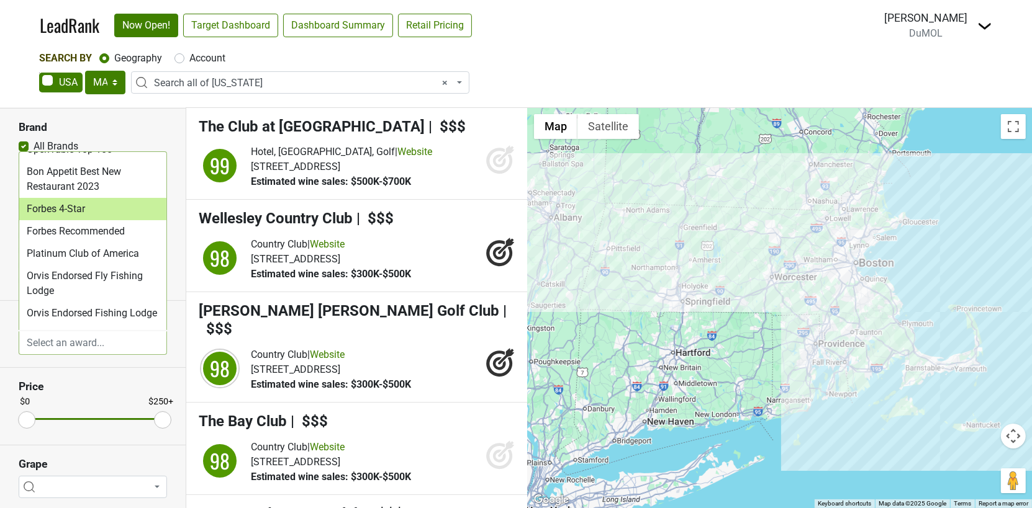
scroll to position [373, 0]
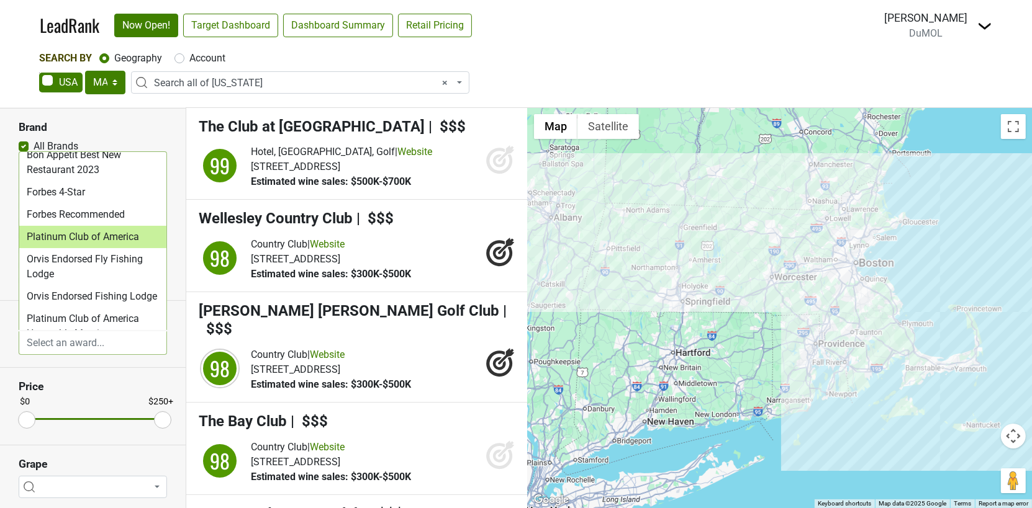
select select "Platinum Club of America"
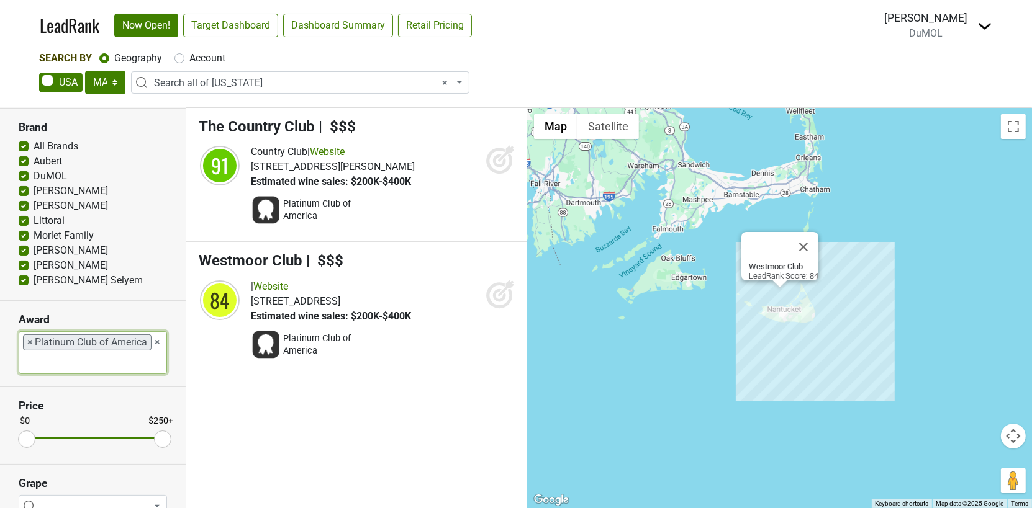
click at [163, 340] on ul "× × Platinum Club of America" at bounding box center [92, 353] width 147 height 42
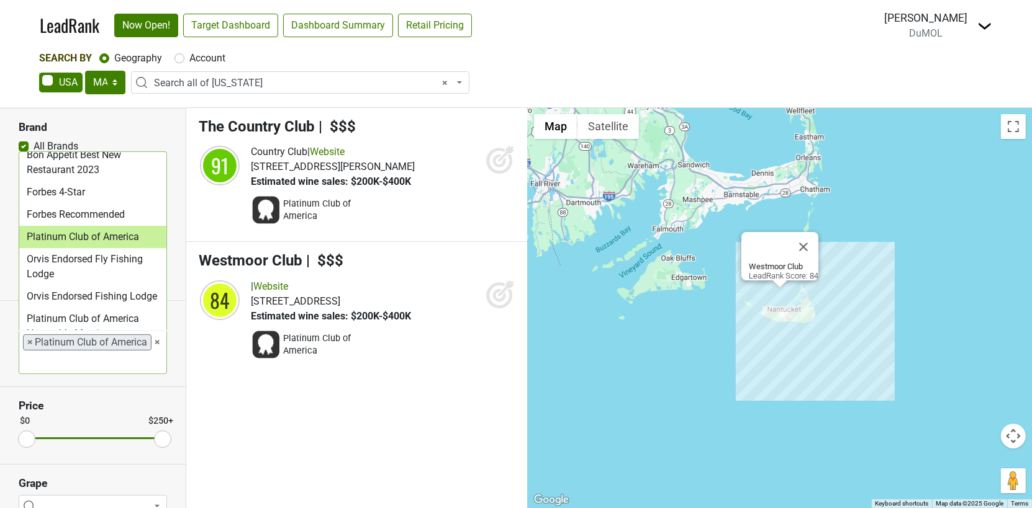
click at [161, 340] on ul "× × Platinum Club of America" at bounding box center [92, 353] width 147 height 42
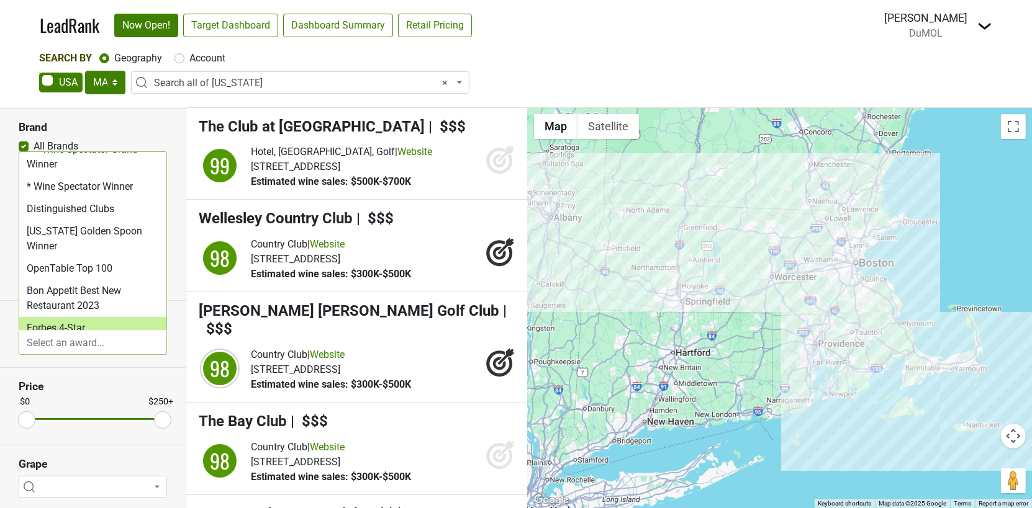
scroll to position [219, 0]
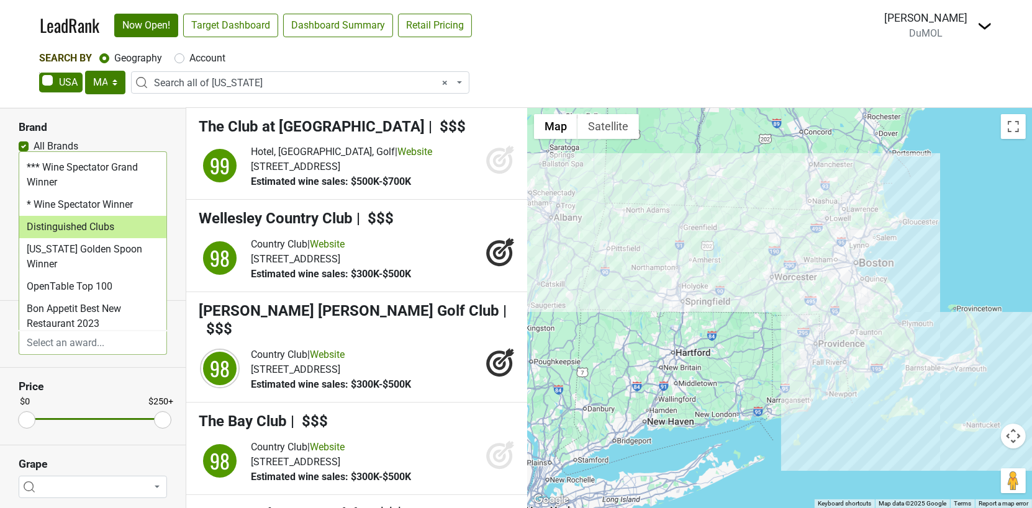
select select "Distinguished Clubs"
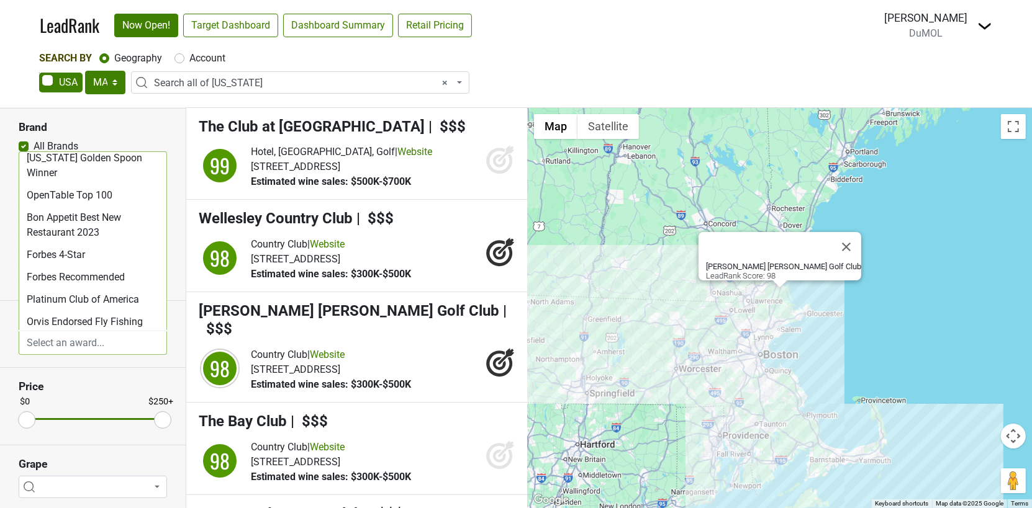
scroll to position [373, 0]
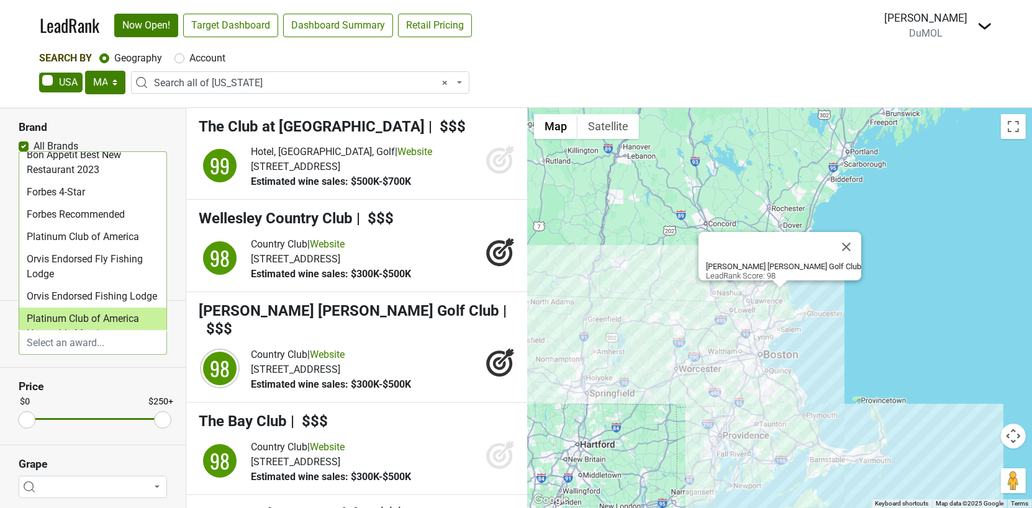
select select "Platinum Club of America Honorable Mention"
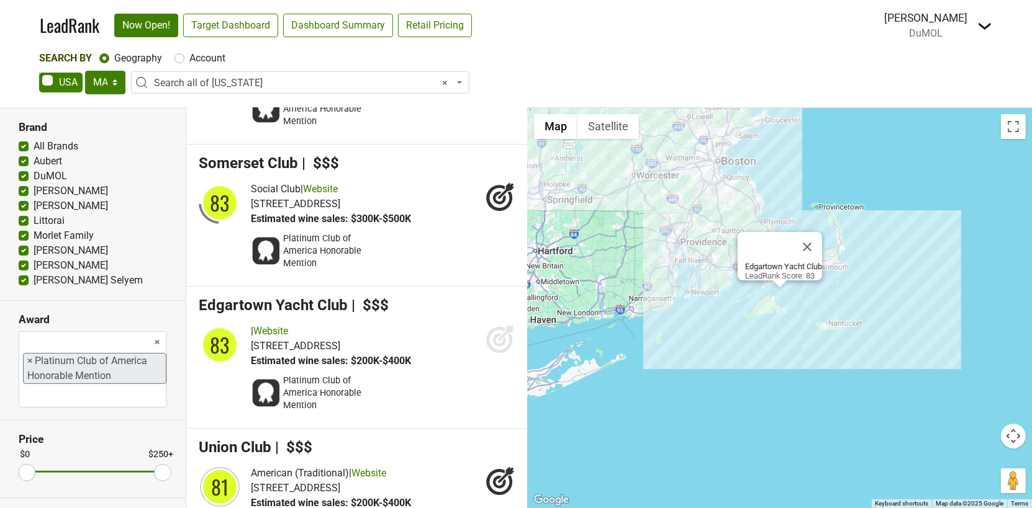
scroll to position [194, 0]
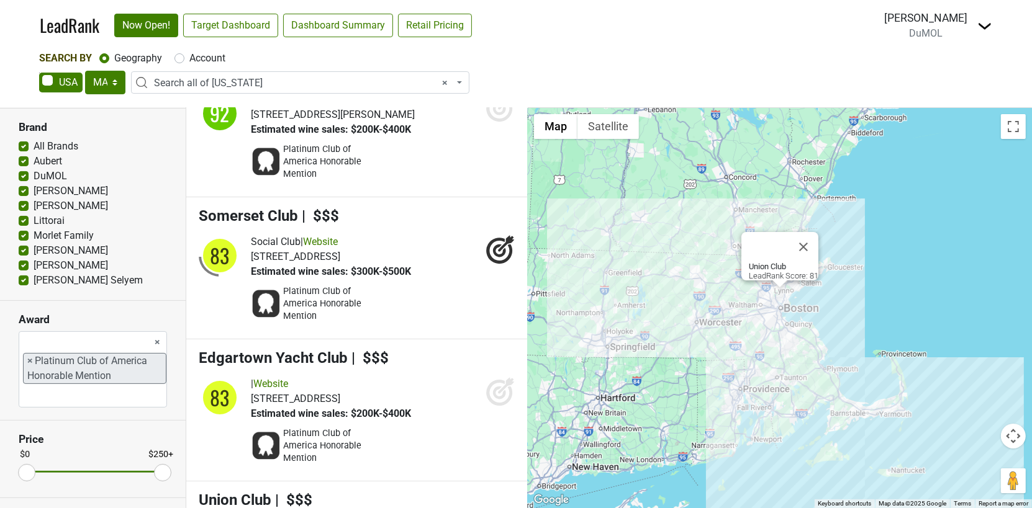
click at [27, 356] on span "×" at bounding box center [30, 361] width 6 height 15
select select
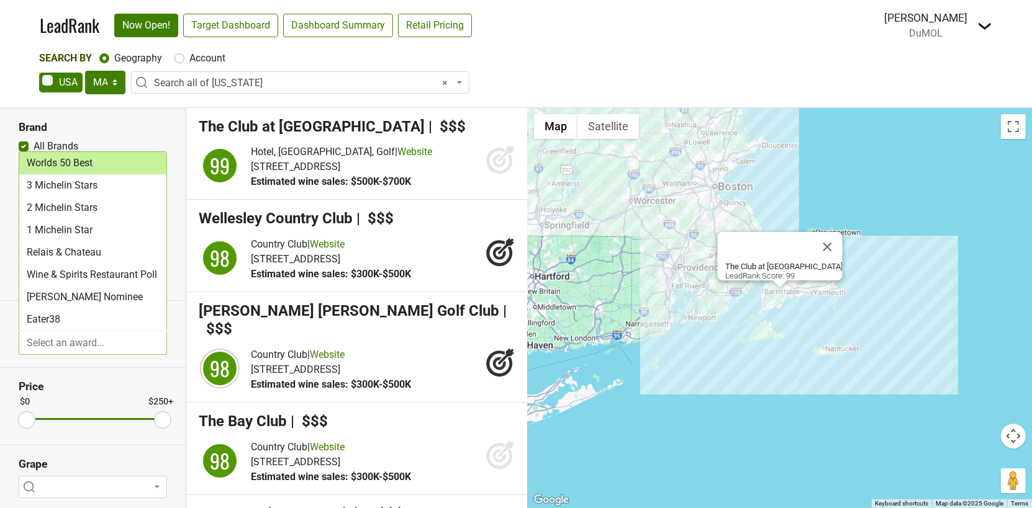
click at [577, 73] on div "AK AL AR AZ CA CO CT DC DE FL [GEOGRAPHIC_DATA] HI IA ID IL IN KS [GEOGRAPHIC_D…" at bounding box center [516, 84] width 954 height 26
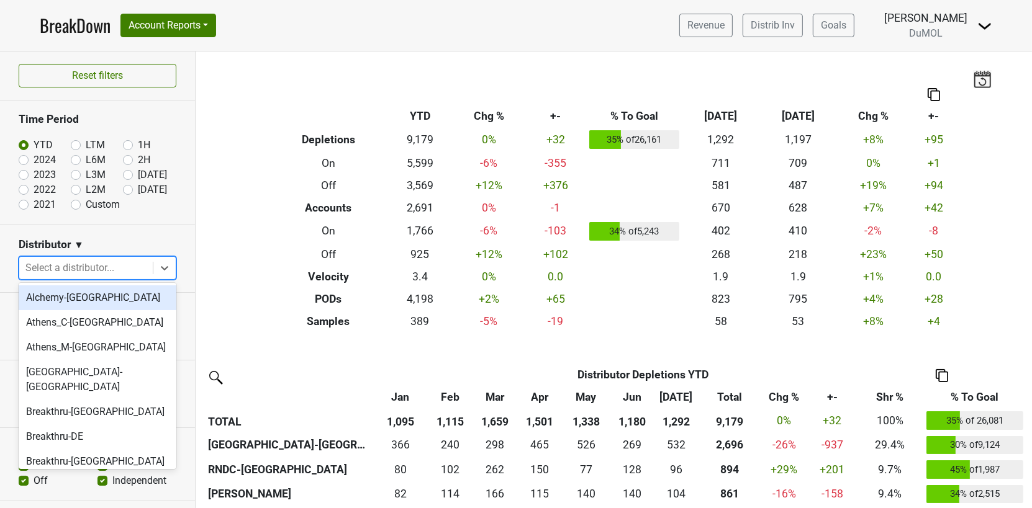
click at [114, 266] on div at bounding box center [85, 268] width 121 height 17
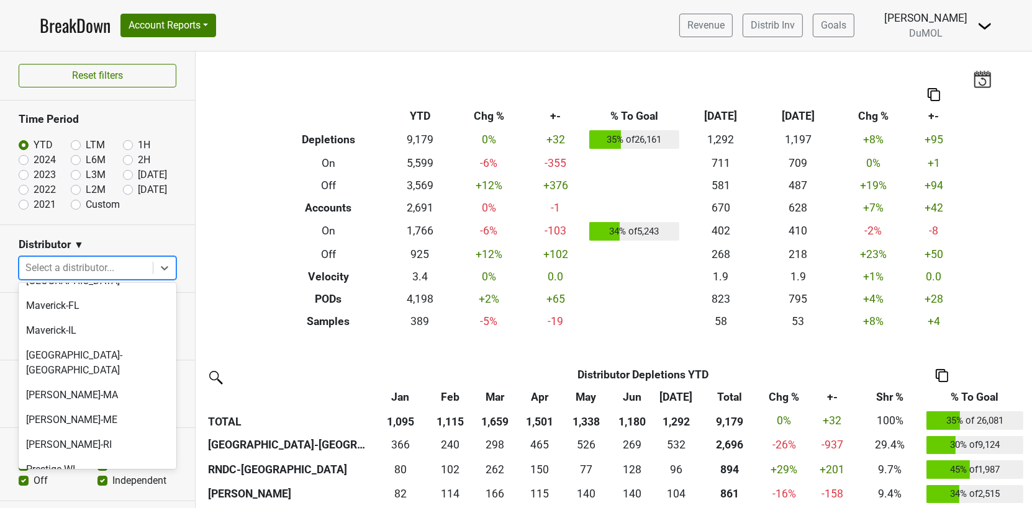
scroll to position [682, 0]
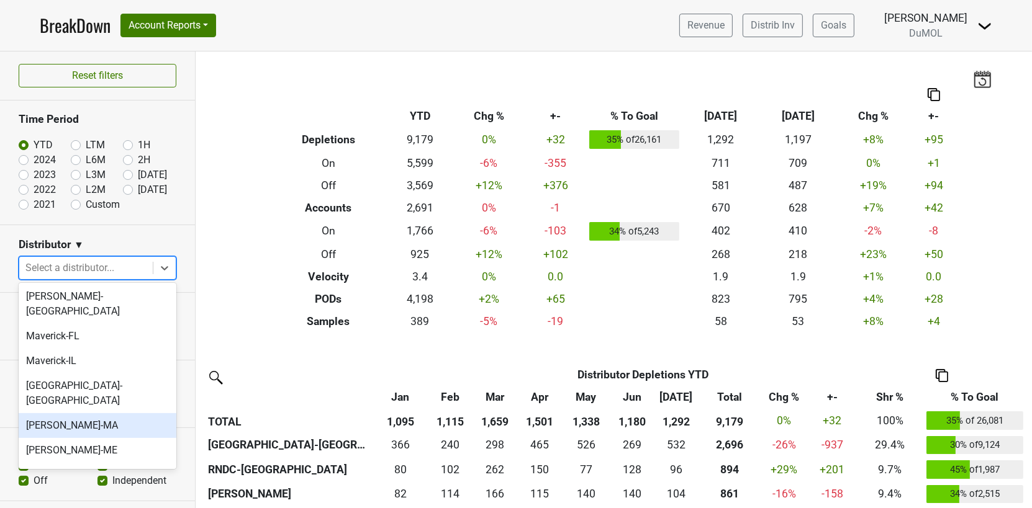
click at [111, 414] on div "[PERSON_NAME]-MA" at bounding box center [98, 426] width 158 height 25
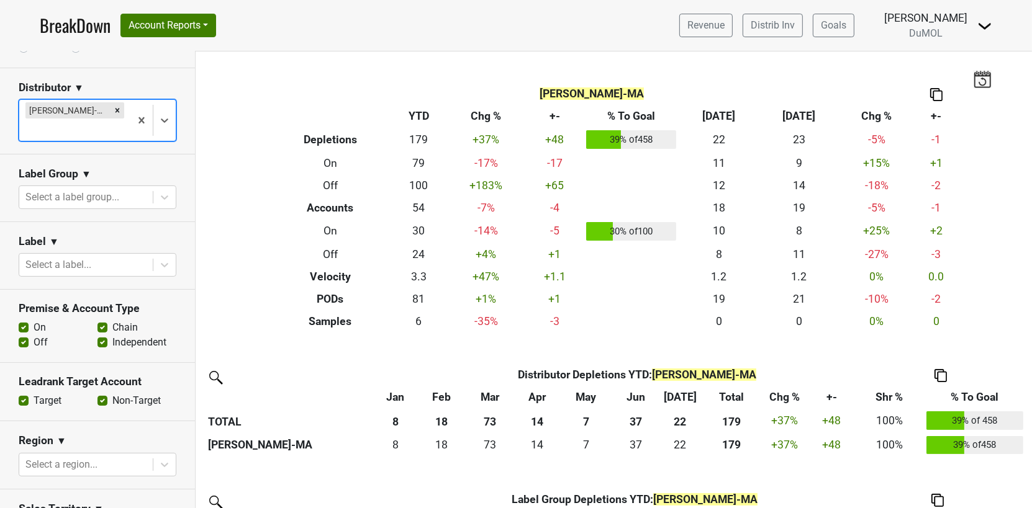
scroll to position [0, 0]
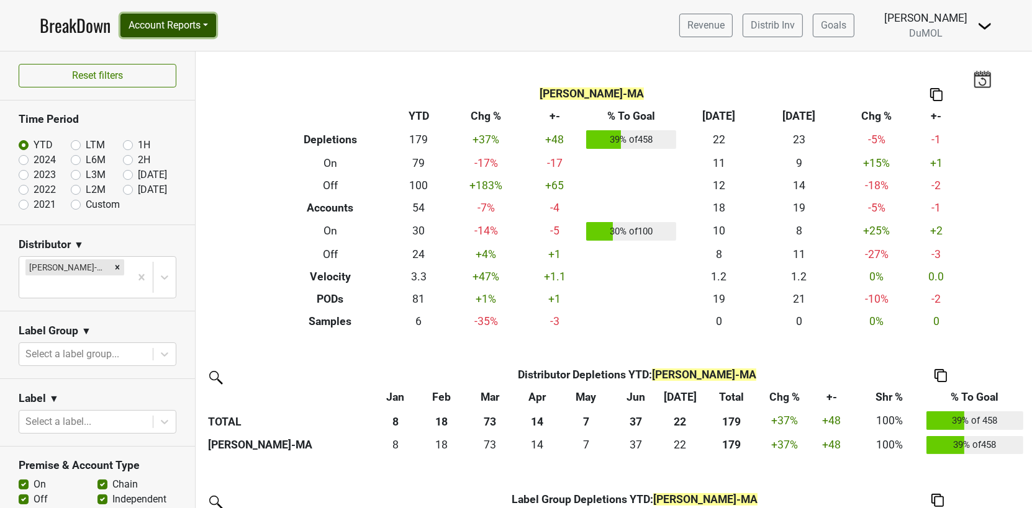
click at [213, 17] on button "Account Reports" at bounding box center [168, 26] width 96 height 24
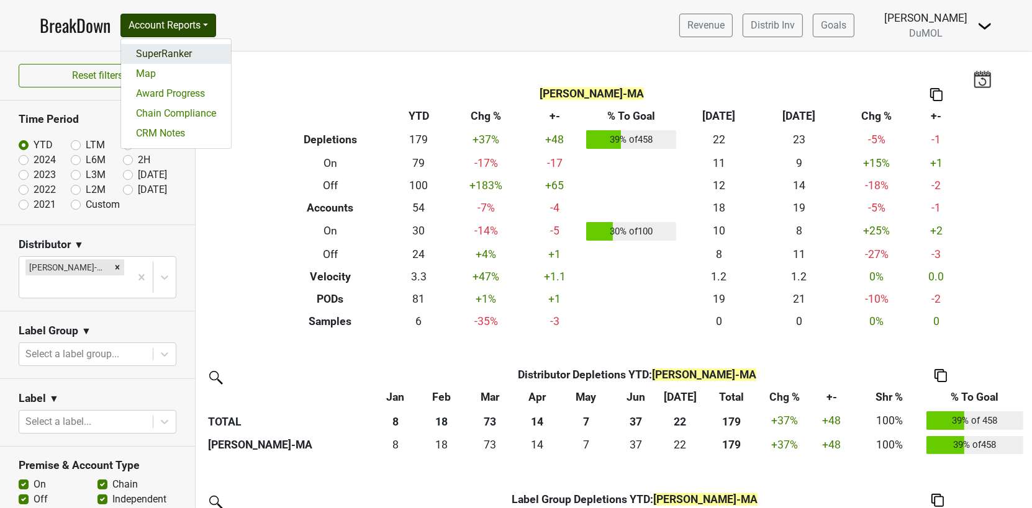
click at [187, 58] on link "SuperRanker" at bounding box center [176, 54] width 110 height 20
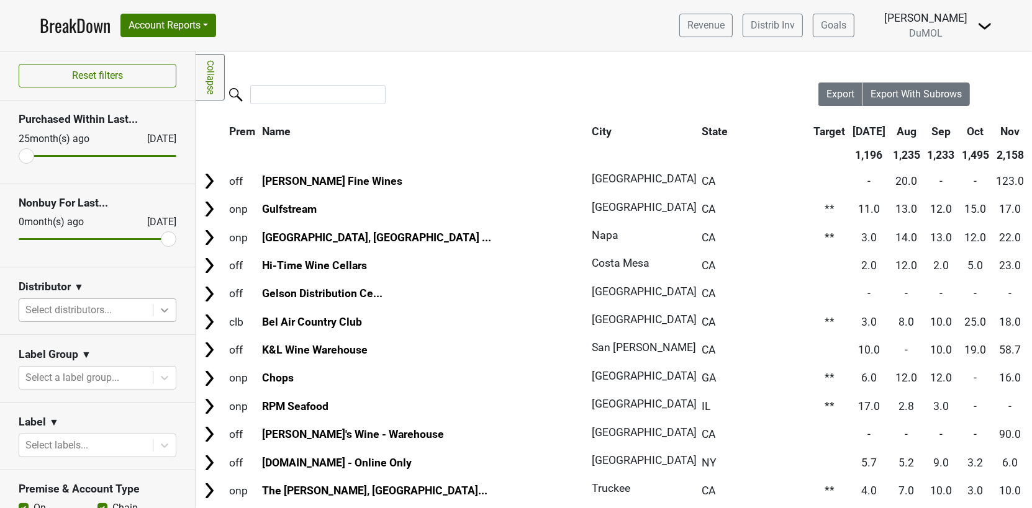
click at [162, 306] on icon at bounding box center [164, 310] width 12 height 12
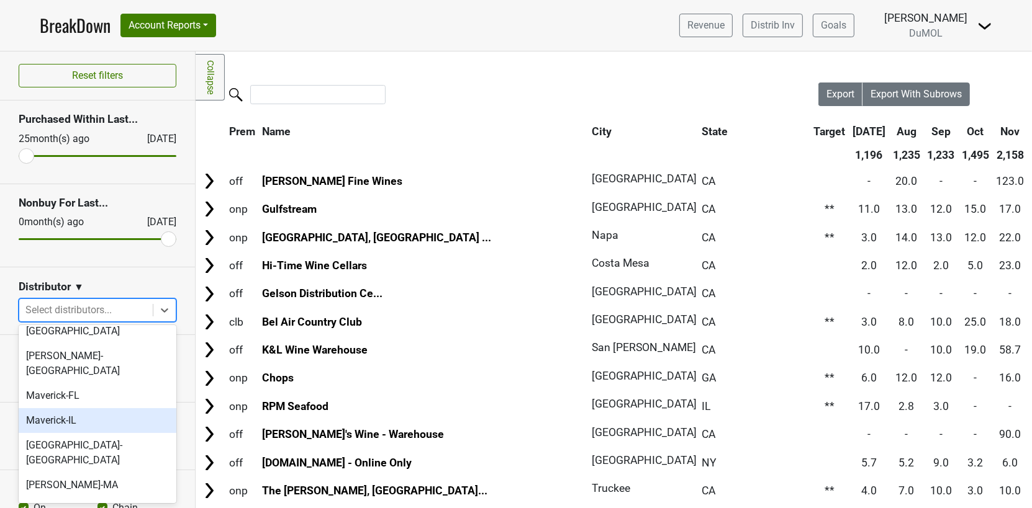
scroll to position [666, 0]
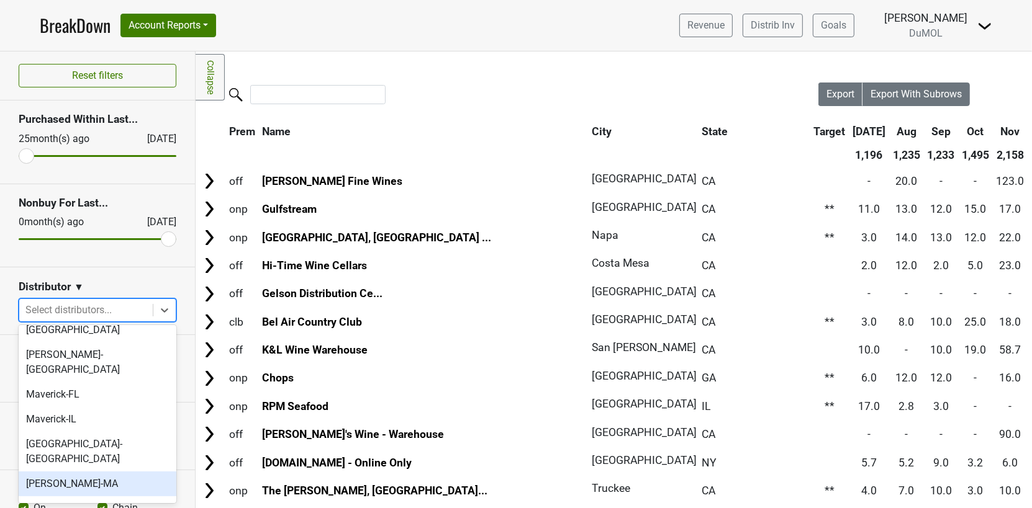
click at [119, 472] on div "MS Walker-MA" at bounding box center [98, 484] width 158 height 25
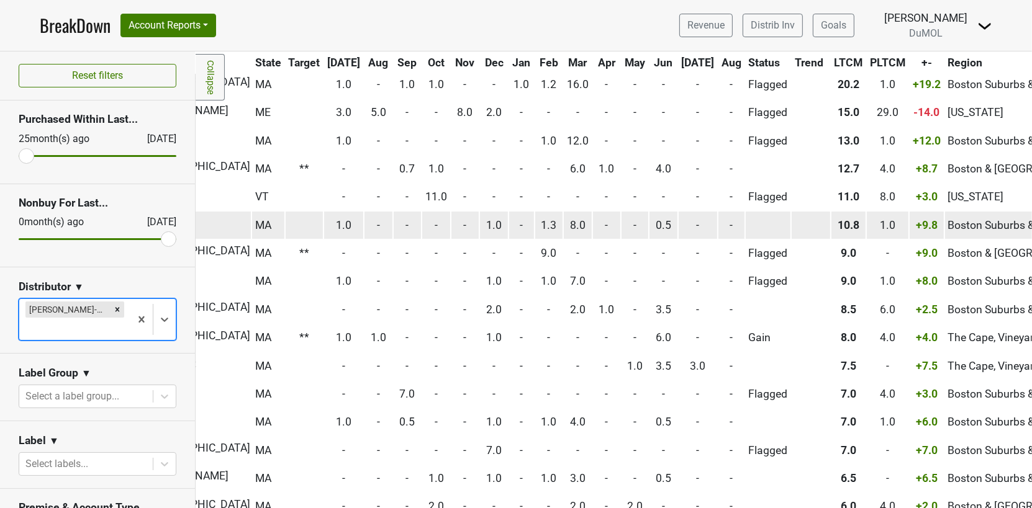
scroll to position [0, 328]
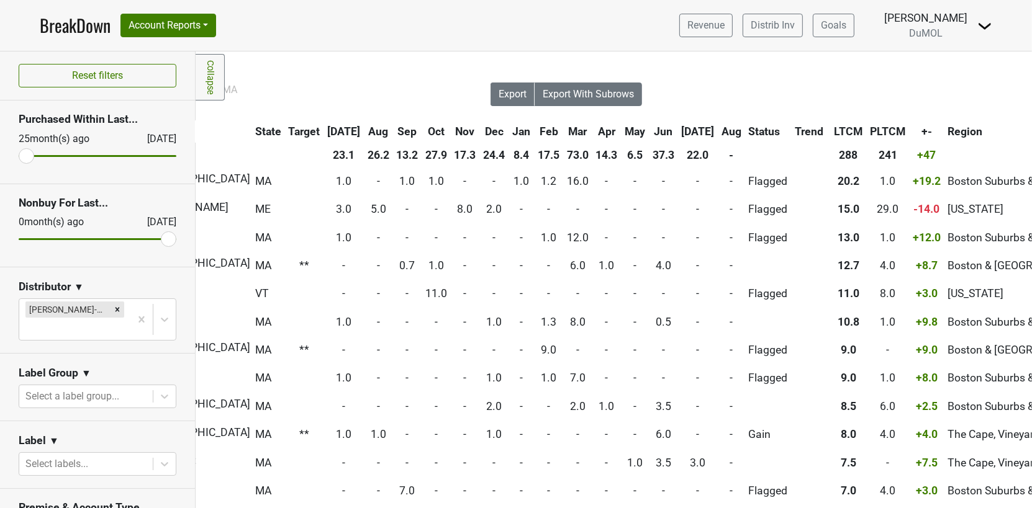
drag, startPoint x: 169, startPoint y: 238, endPoint x: 182, endPoint y: 238, distance: 12.4
click at [176, 238] on input "range" at bounding box center [98, 239] width 158 height 2
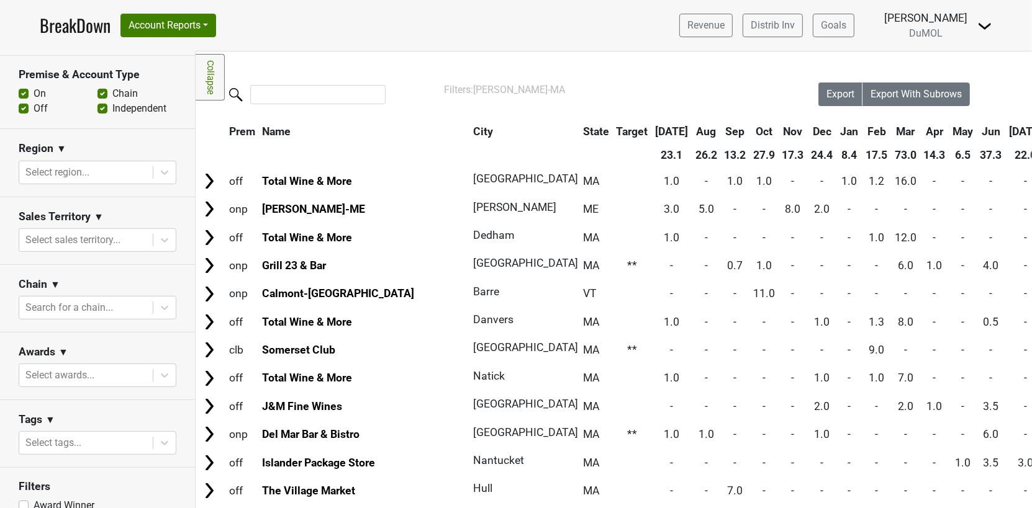
scroll to position [458, 0]
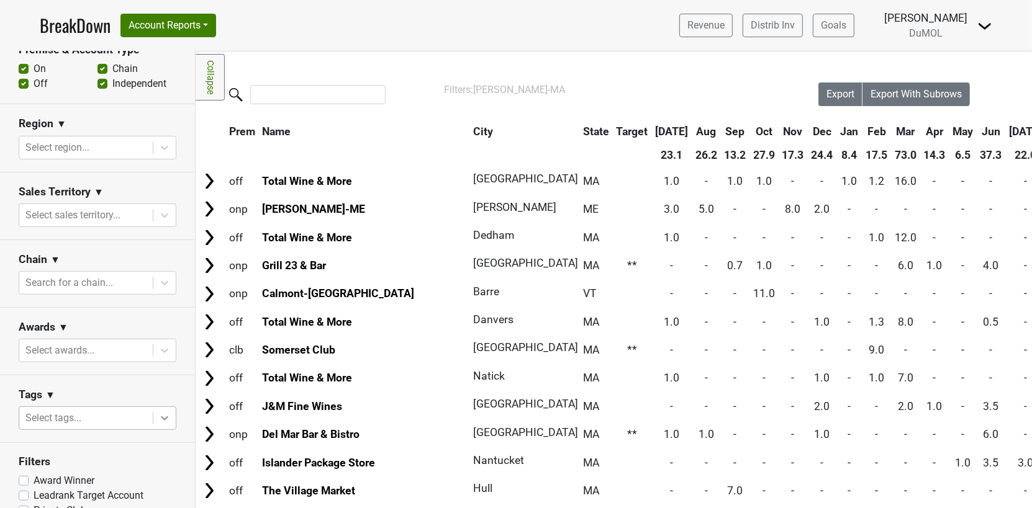
click at [168, 407] on div at bounding box center [164, 418] width 22 height 22
click at [167, 412] on icon at bounding box center [164, 418] width 12 height 12
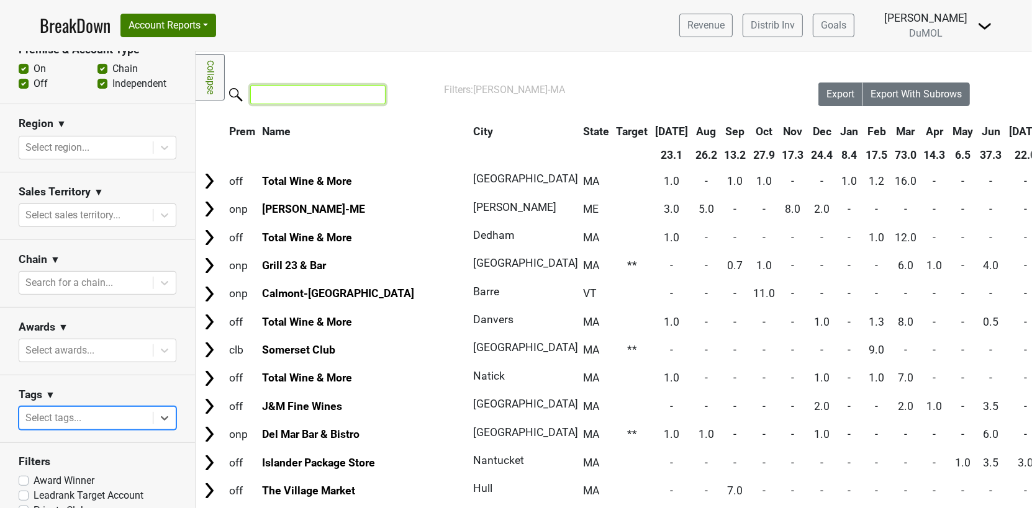
click at [338, 96] on input "search" at bounding box center [317, 94] width 135 height 19
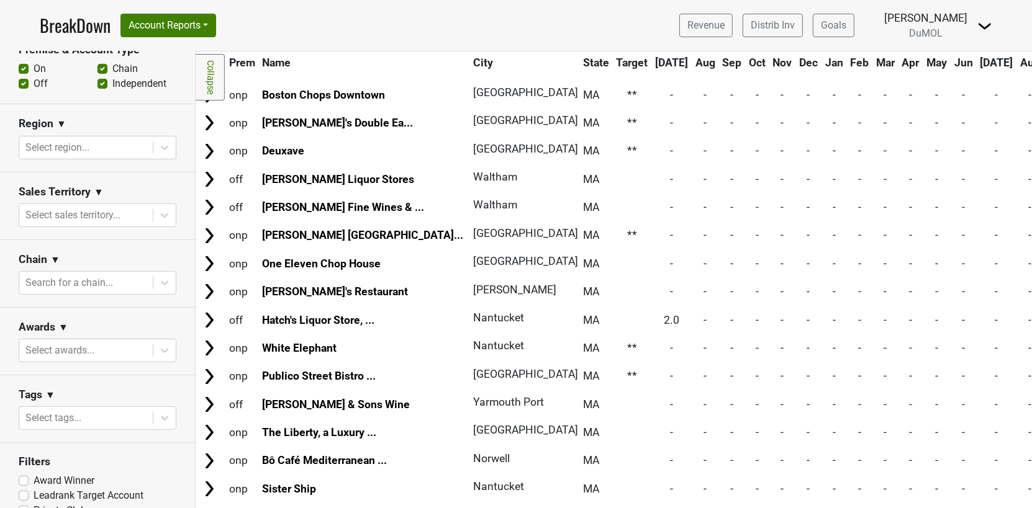
scroll to position [1128, 0]
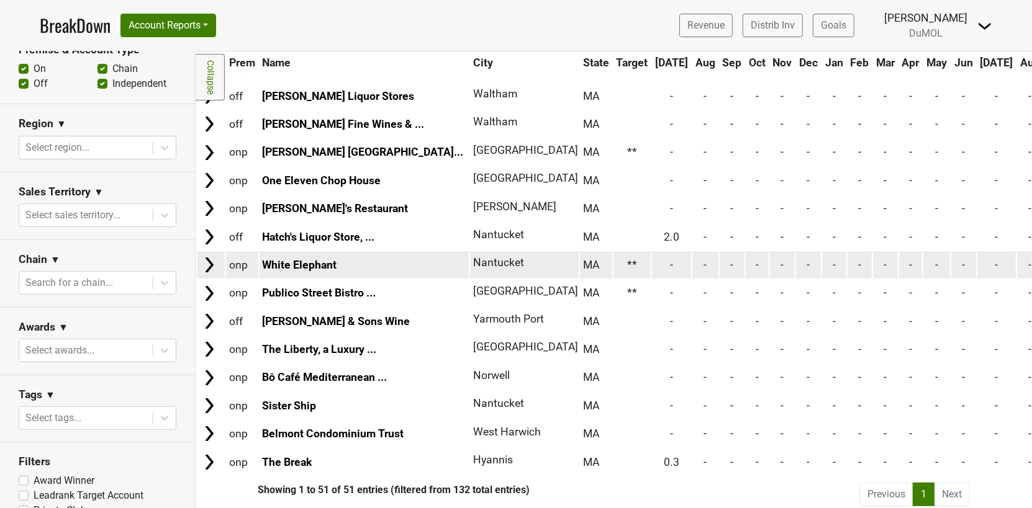
type input "lost"
